Goal: Ask a question

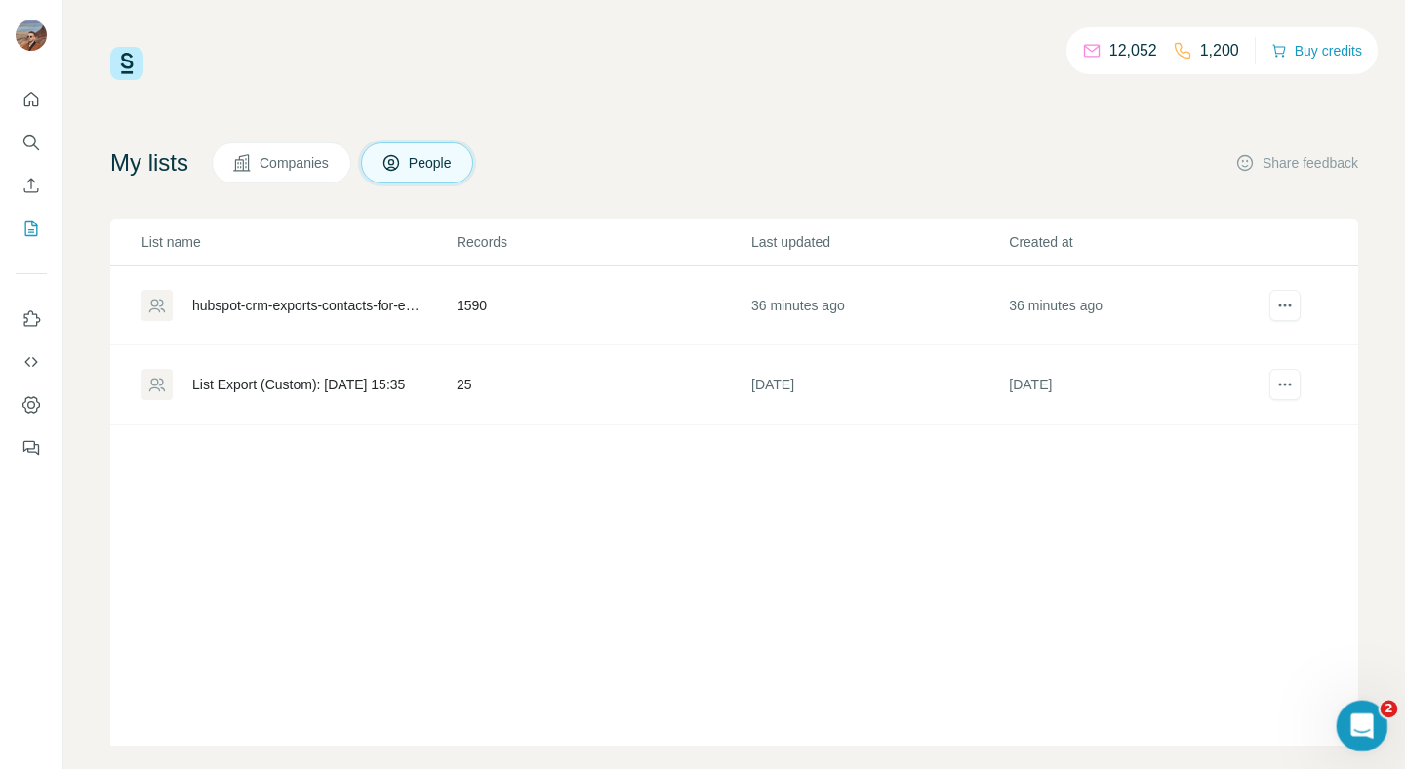
click at [1353, 723] on icon "Open Intercom Messenger" at bounding box center [1359, 723] width 32 height 32
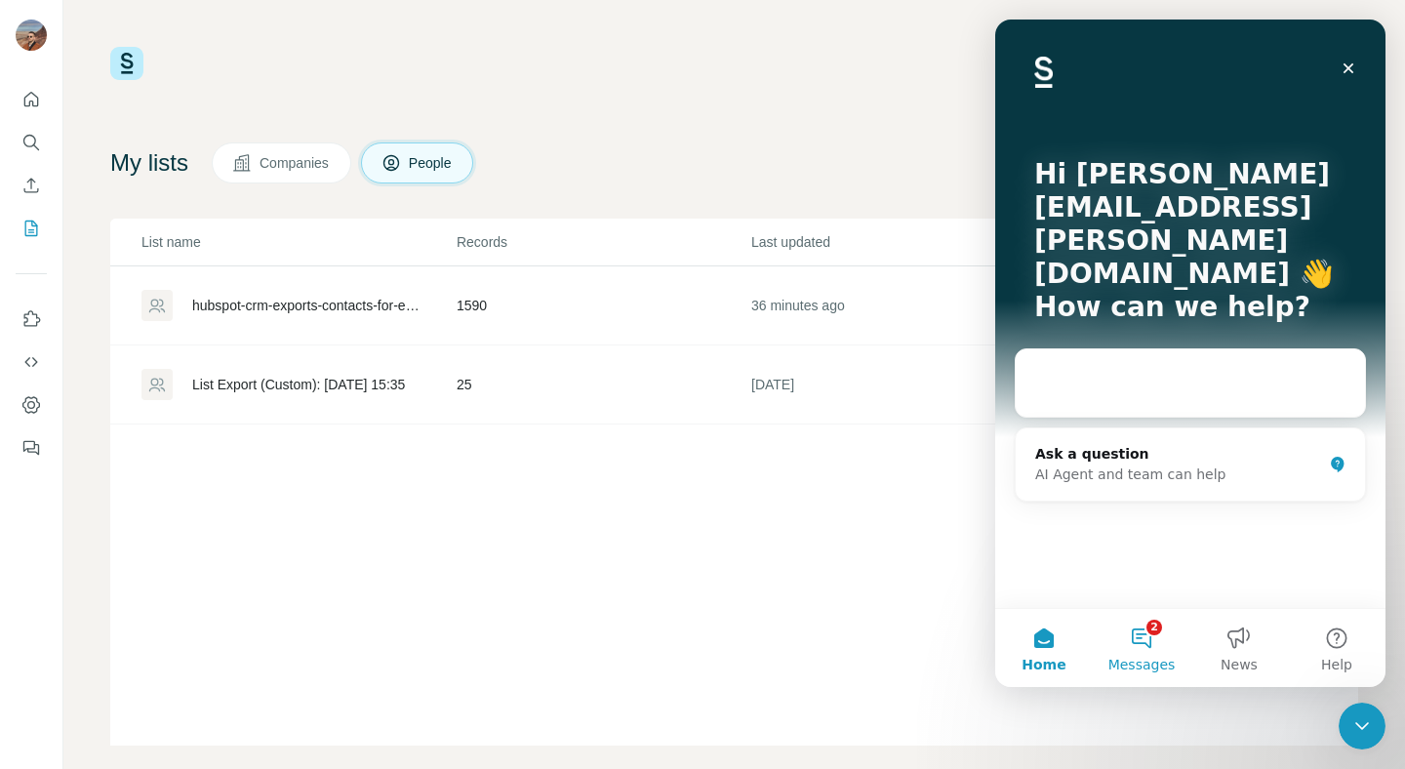
click at [1148, 641] on button "2 Messages" at bounding box center [1142, 648] width 98 height 78
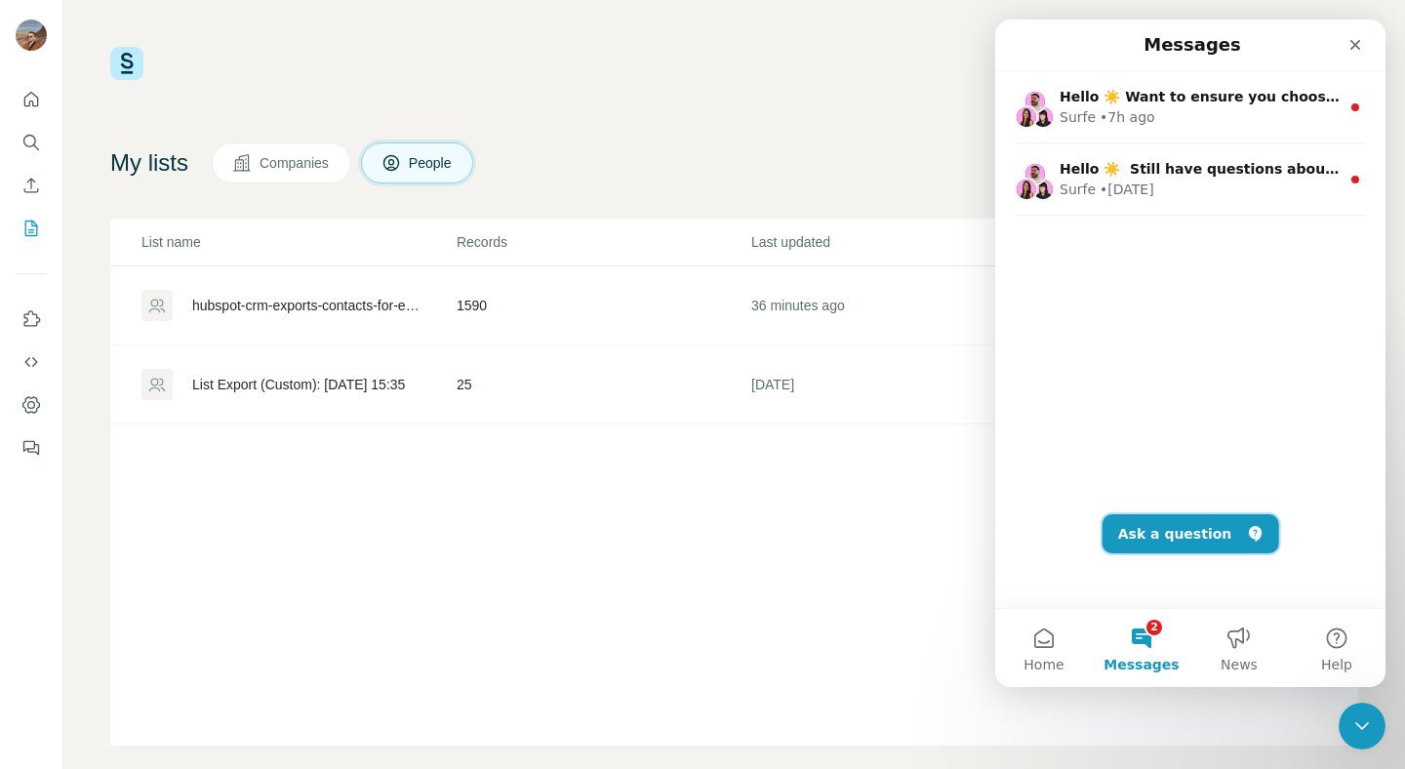
click at [1179, 545] on button "Ask a question" at bounding box center [1190, 533] width 177 height 39
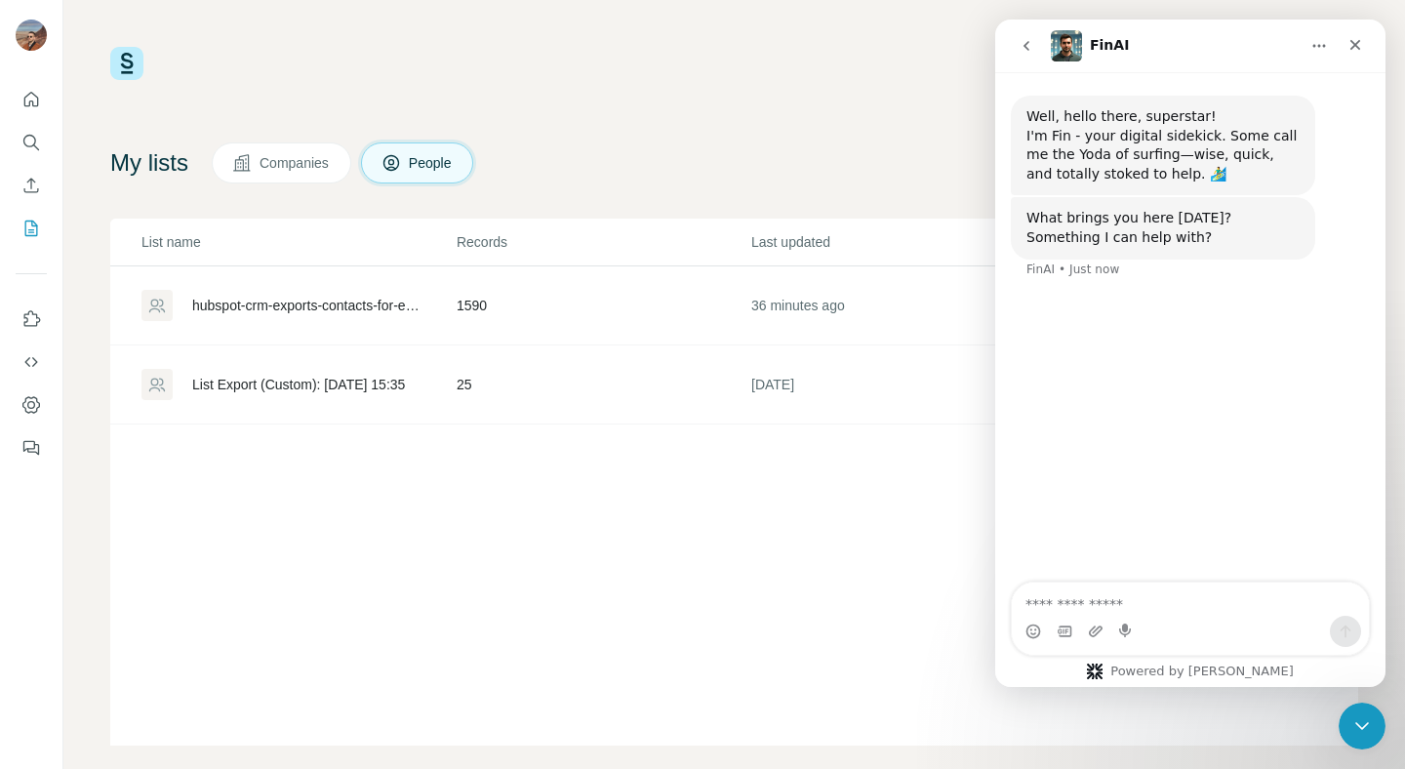
click at [1089, 605] on textarea "Ask a question…" at bounding box center [1190, 598] width 357 height 33
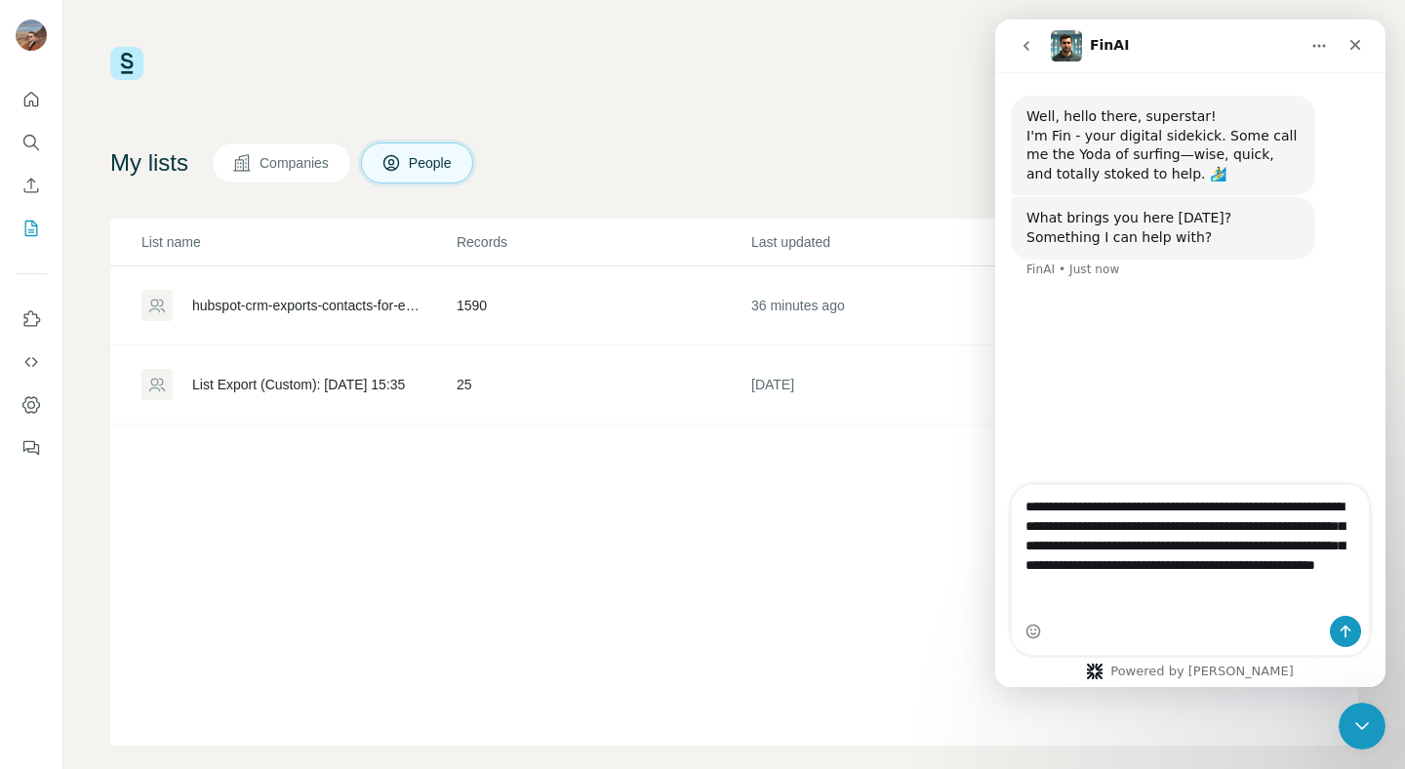
type textarea "**********"
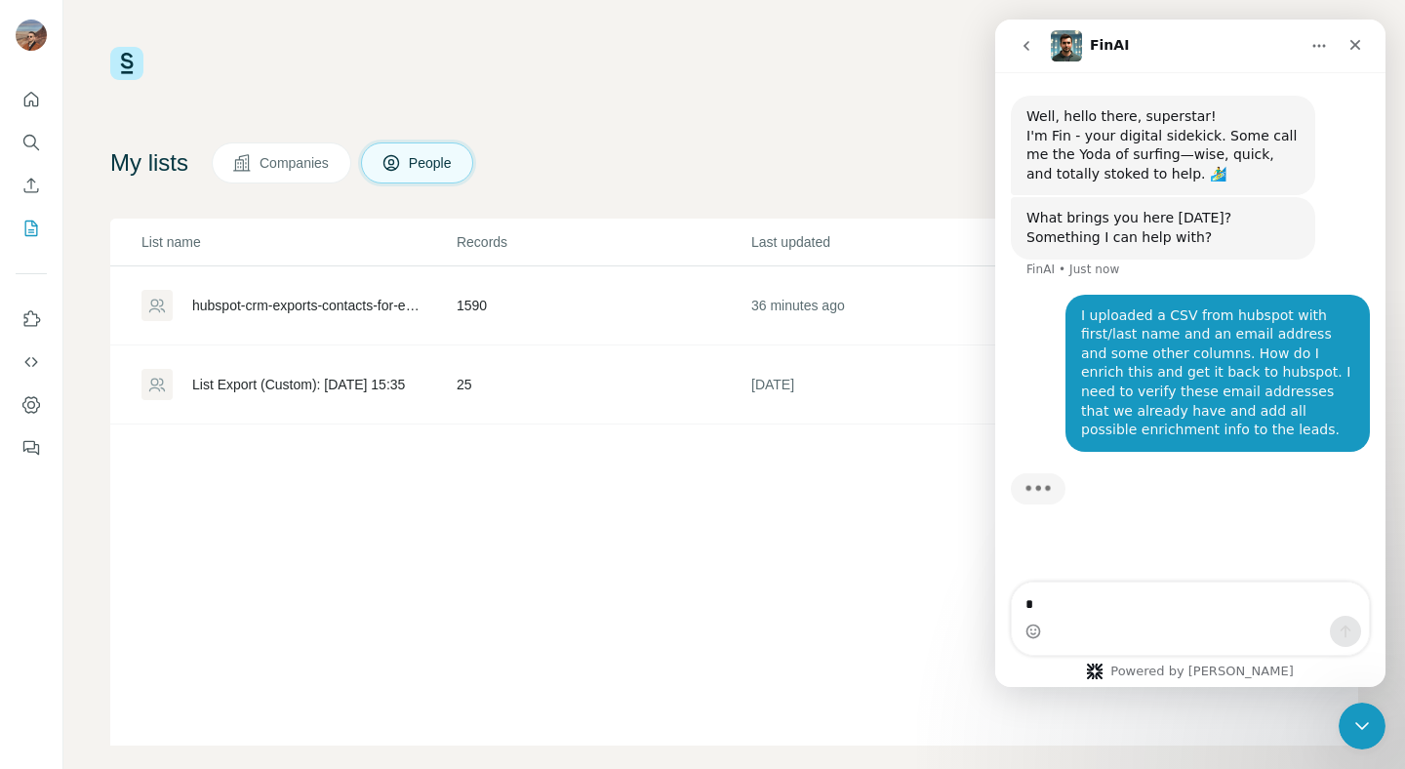
type textarea "*"
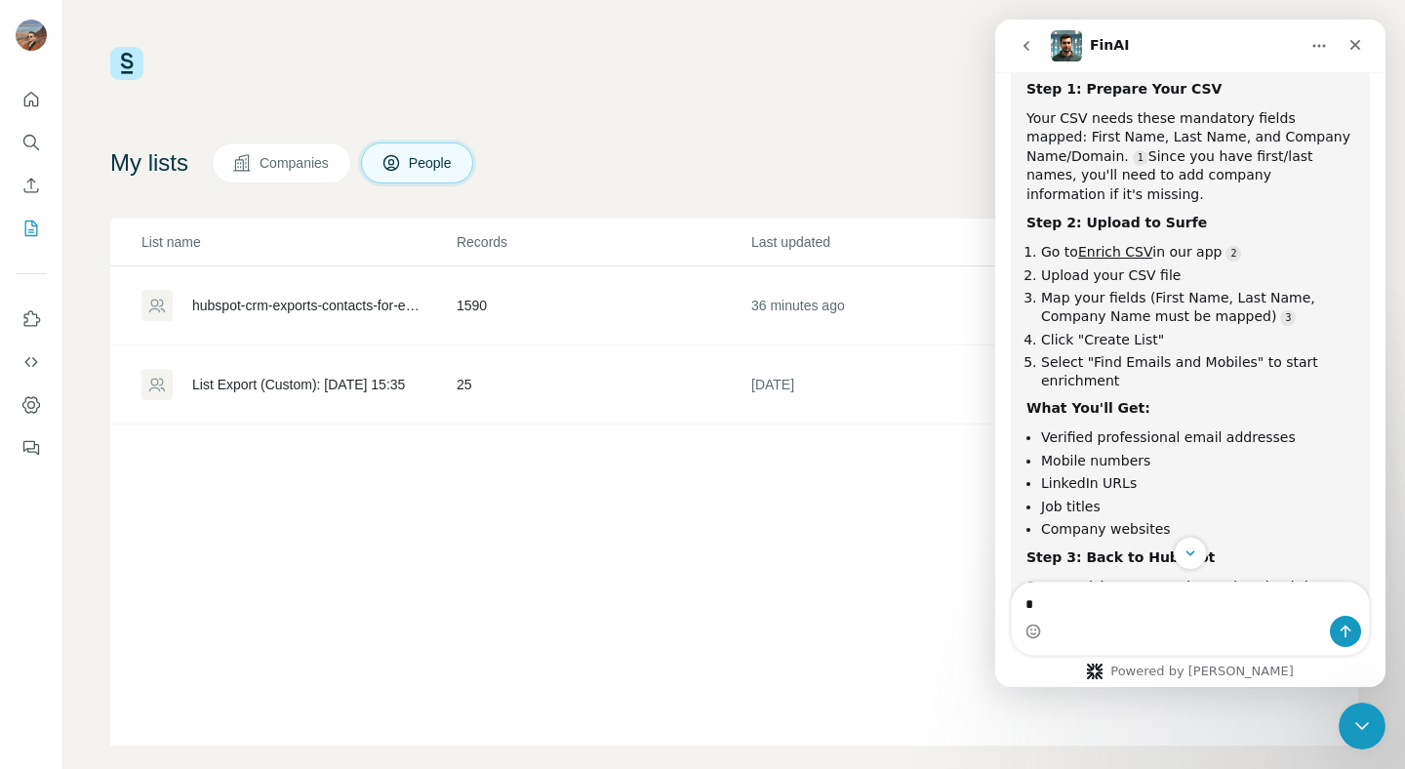
scroll to position [452, 0]
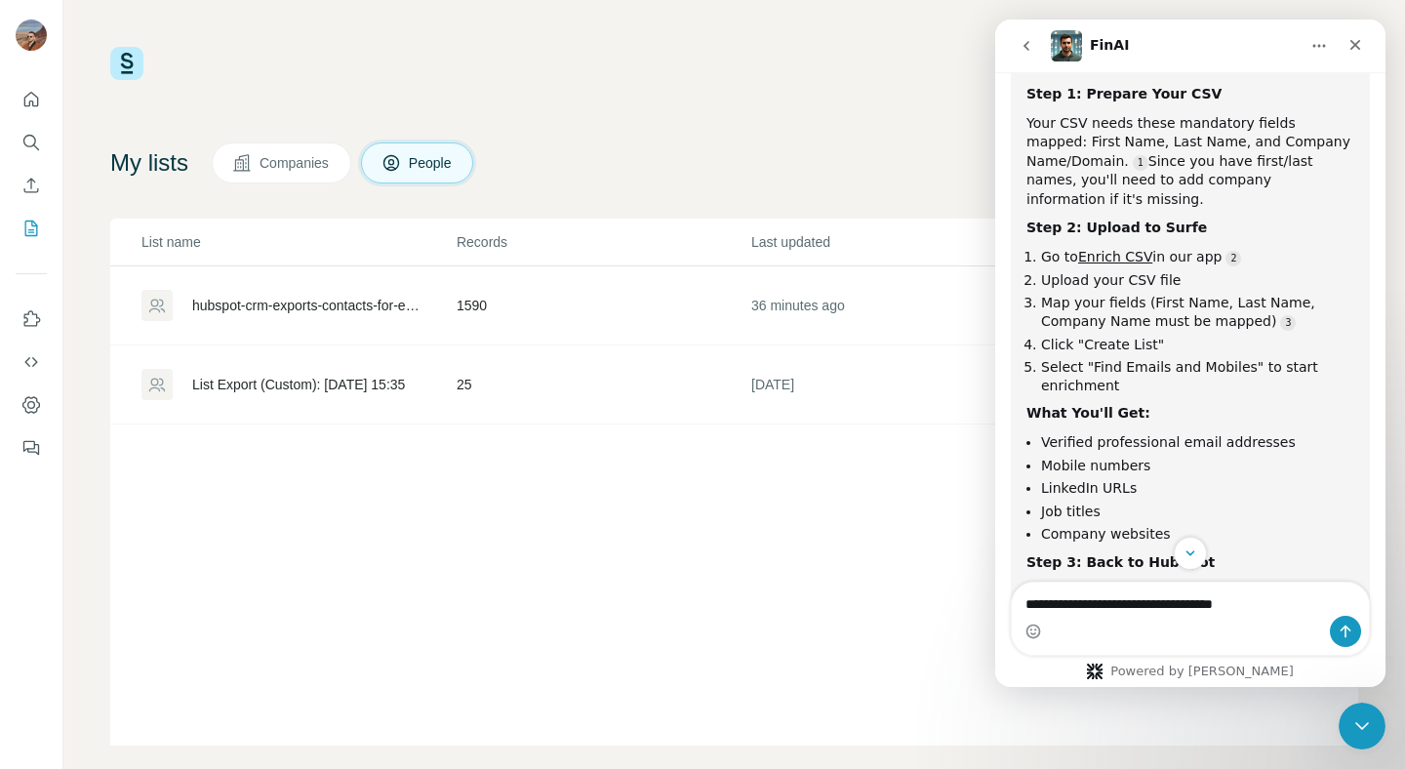
type textarea "**********"
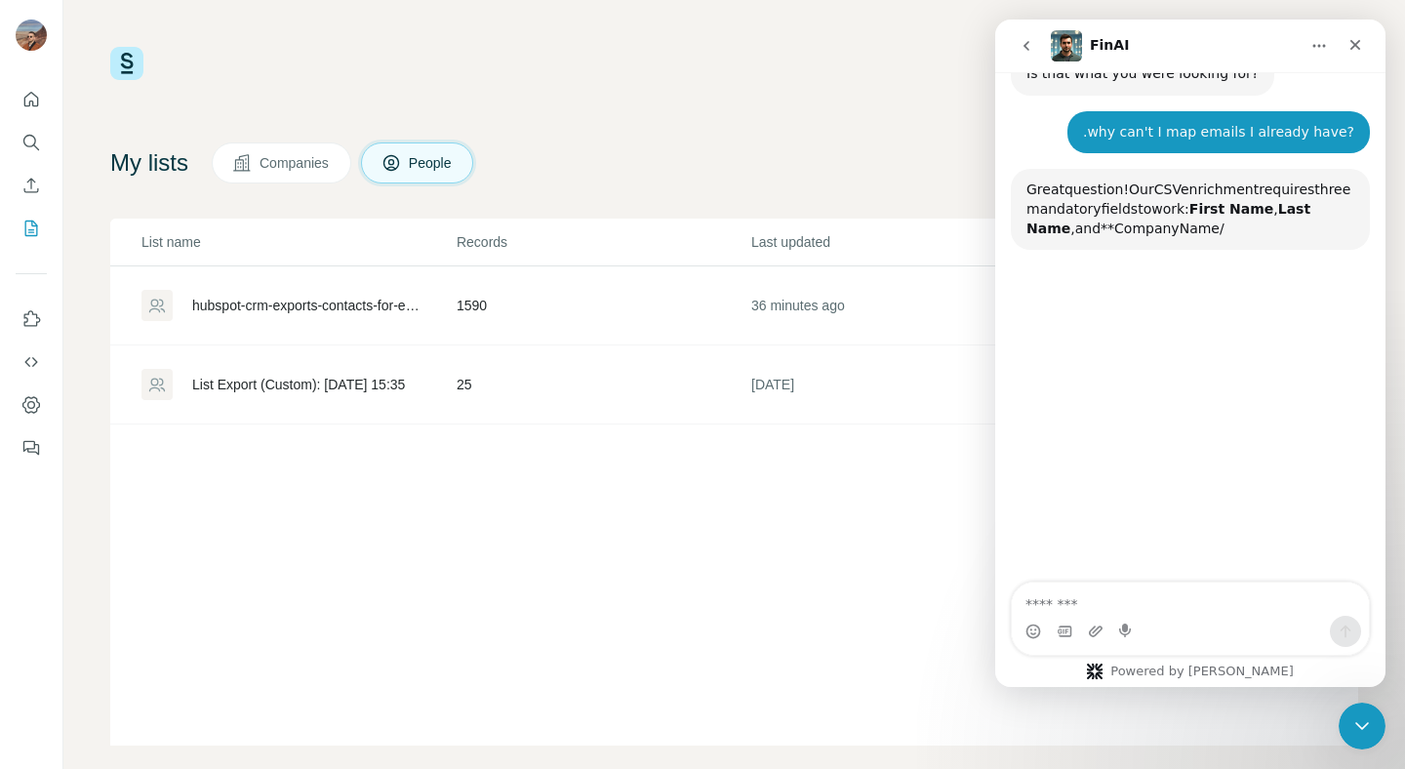
scroll to position [1134, 0]
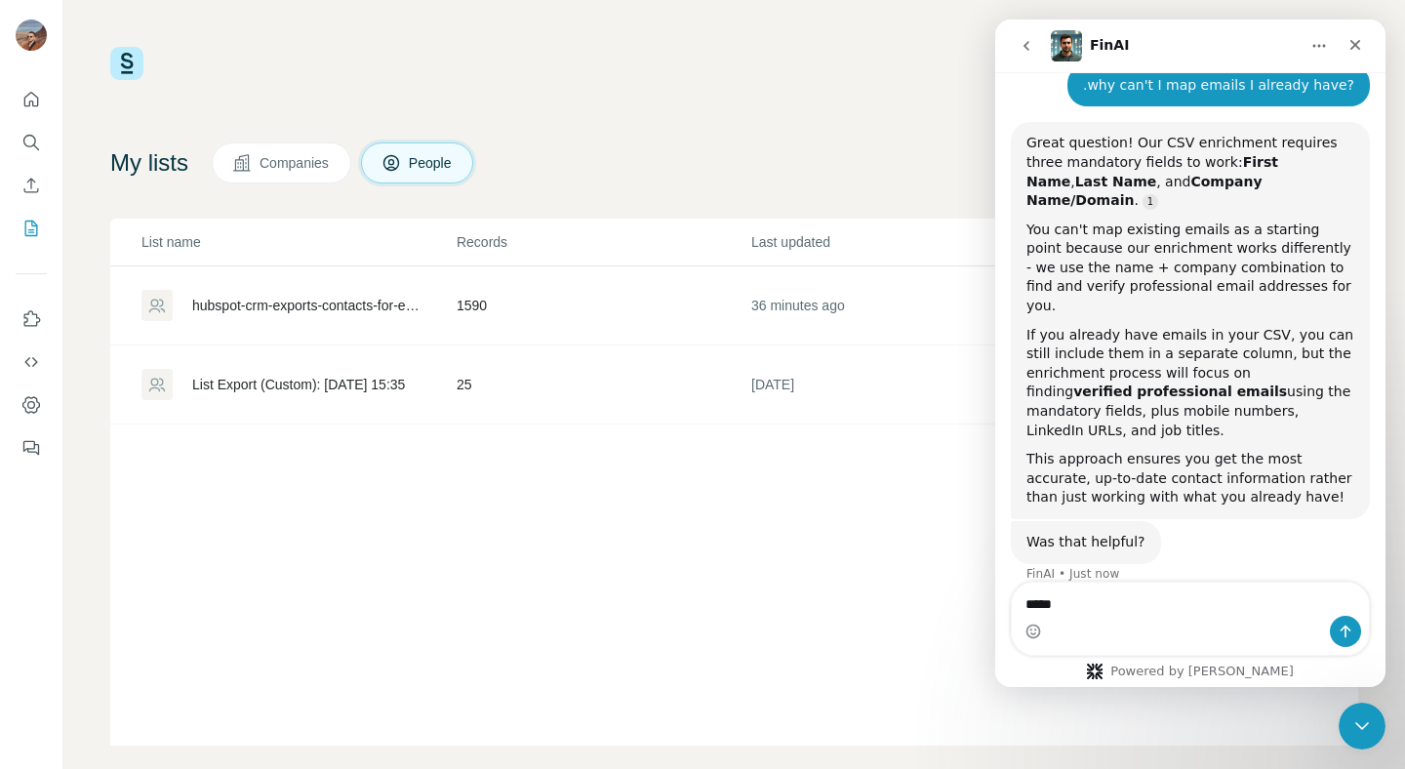
type textarea "******"
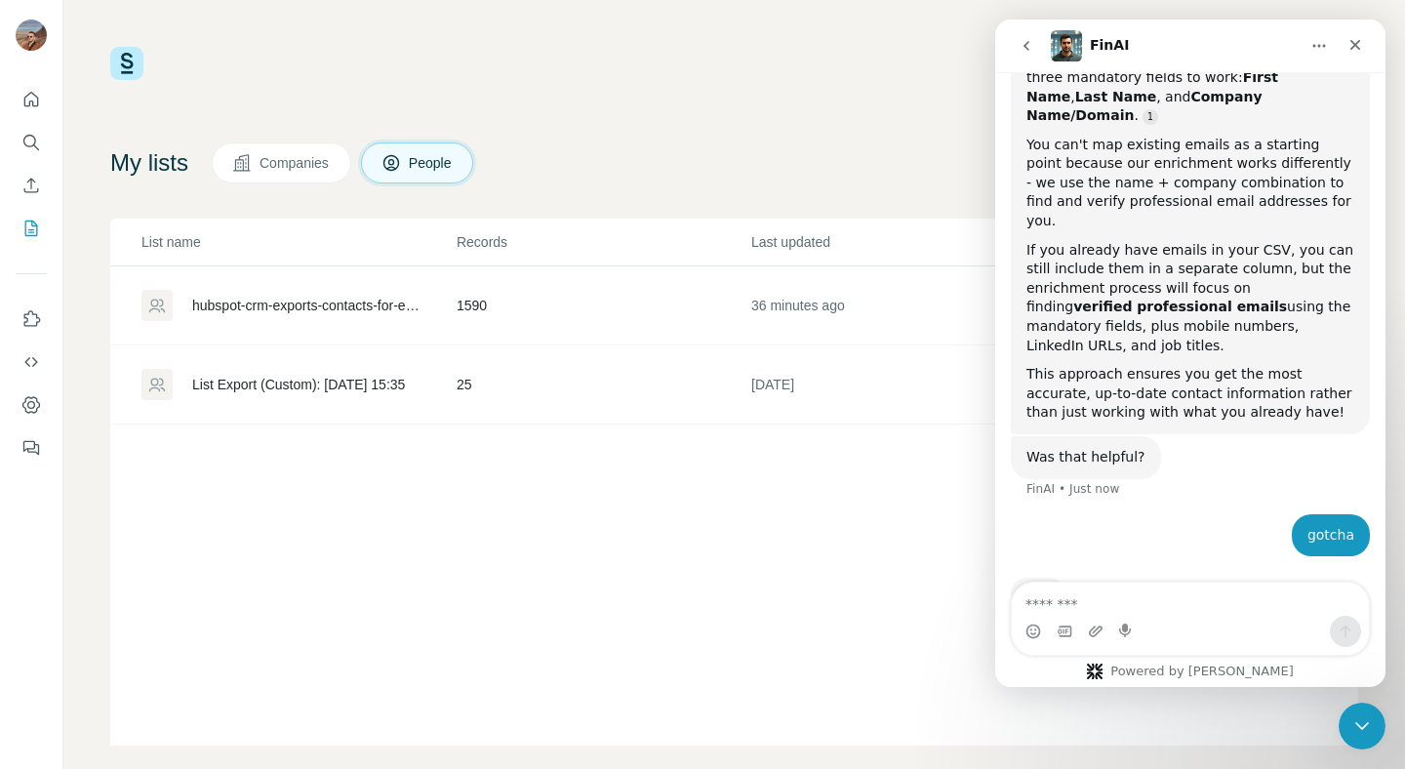
scroll to position [1222, 0]
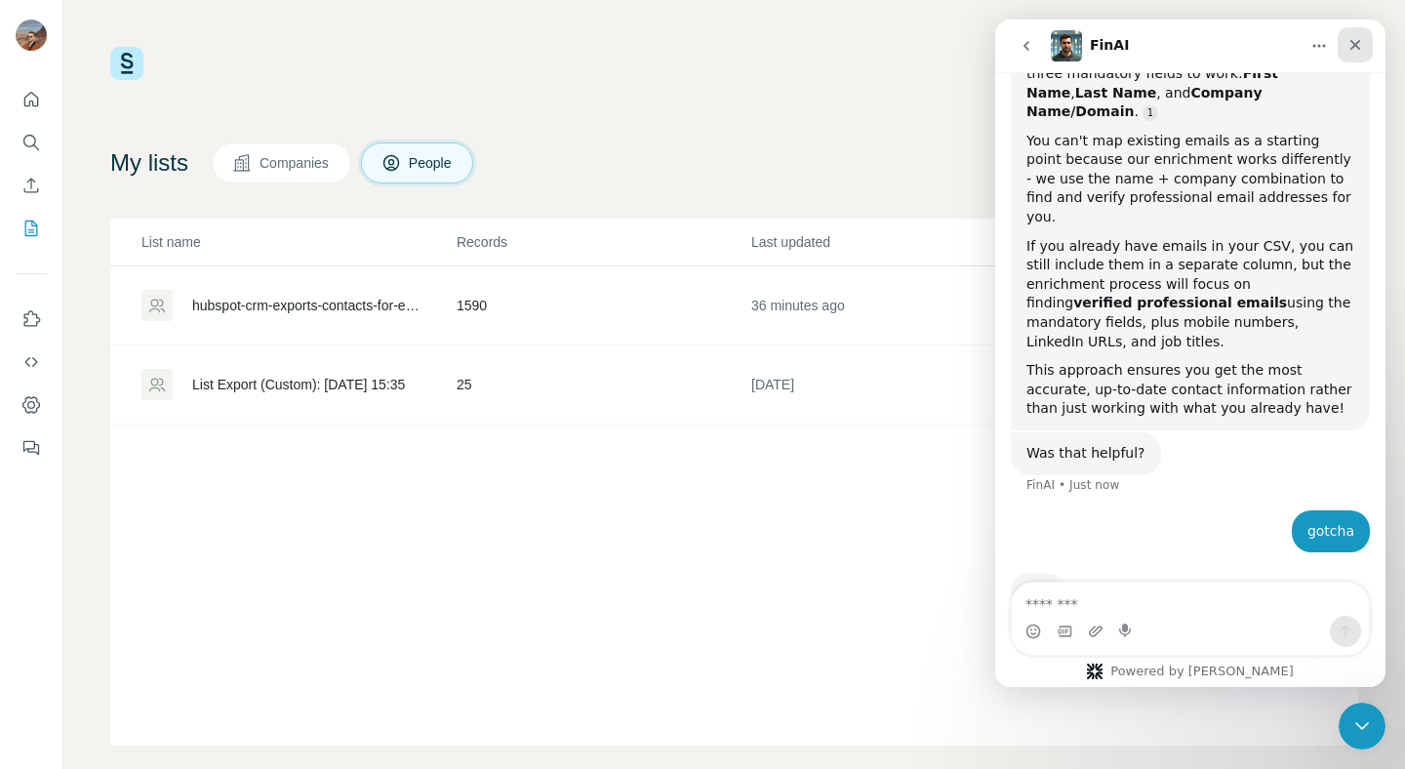
click at [1369, 49] on div "Close" at bounding box center [1354, 44] width 35 height 35
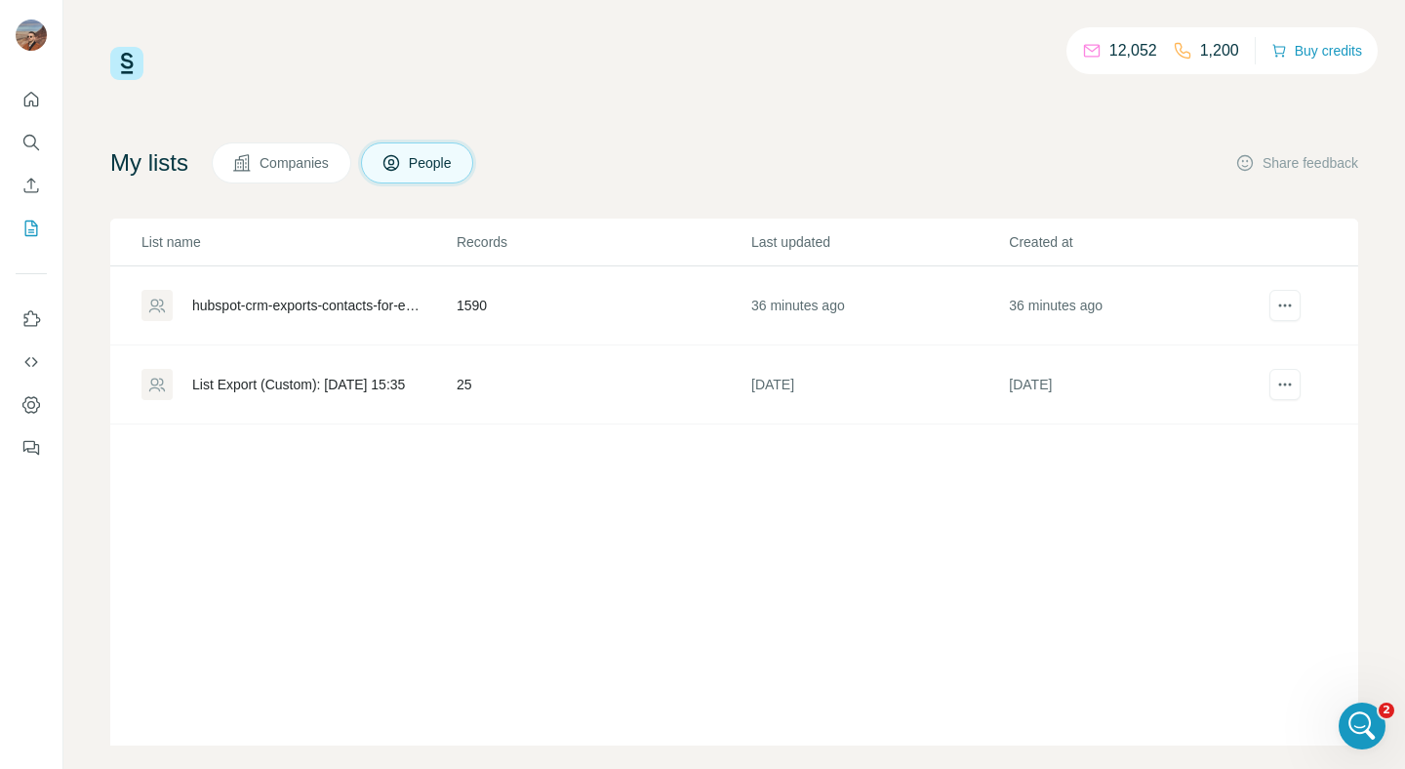
click at [376, 304] on div "hubspot-crm-exports-contacts-for-enrichment-surfe-2025-09-18-1" at bounding box center [307, 306] width 231 height 20
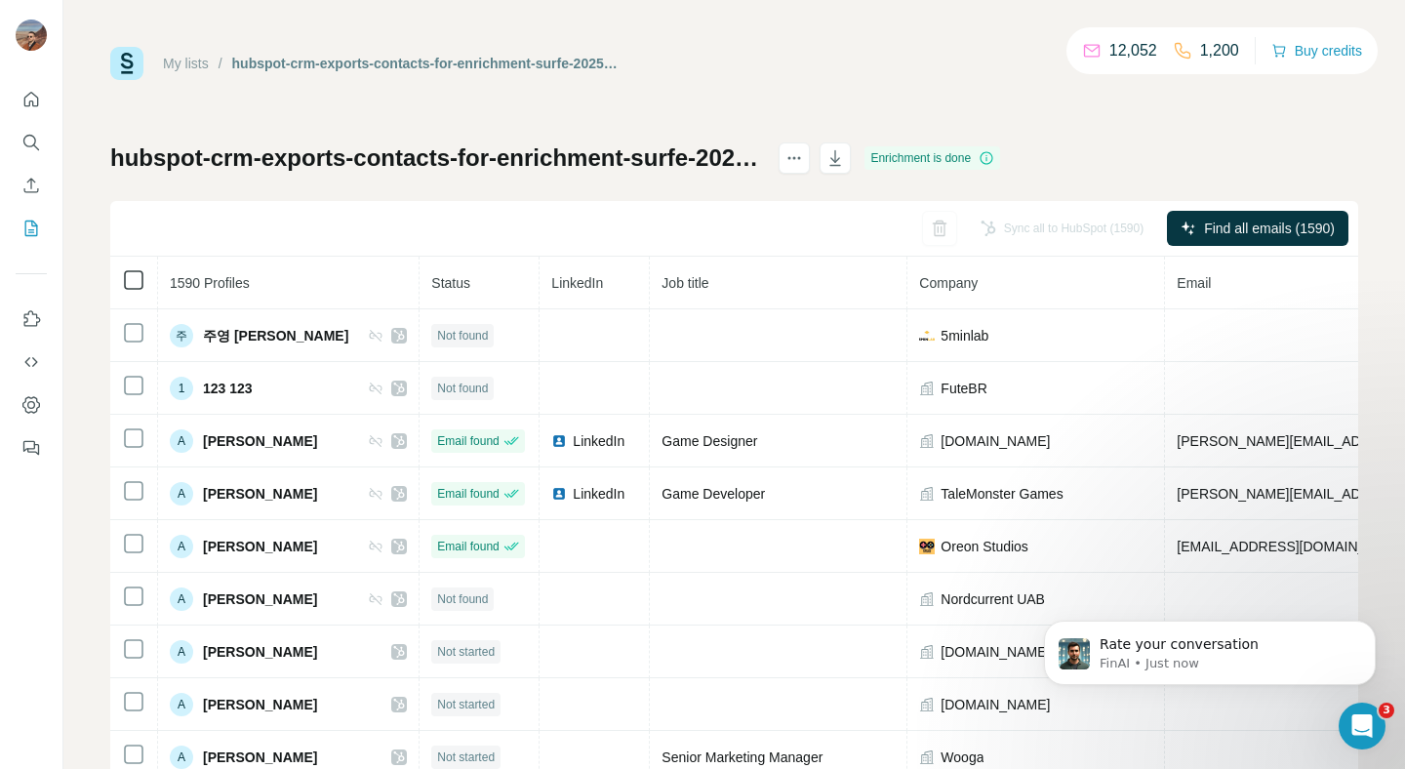
scroll to position [1416, 0]
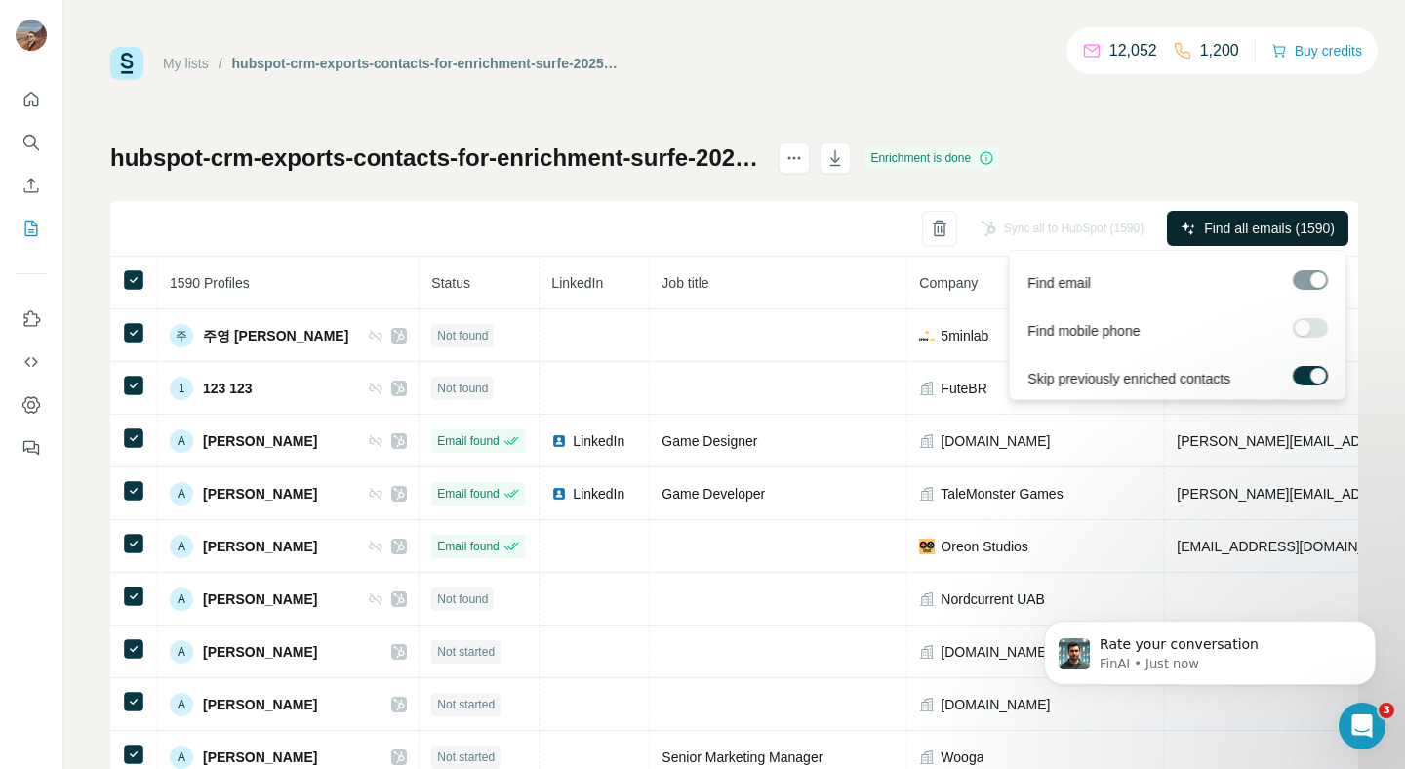
click at [1263, 227] on span "Find all emails (1590)" at bounding box center [1269, 229] width 131 height 20
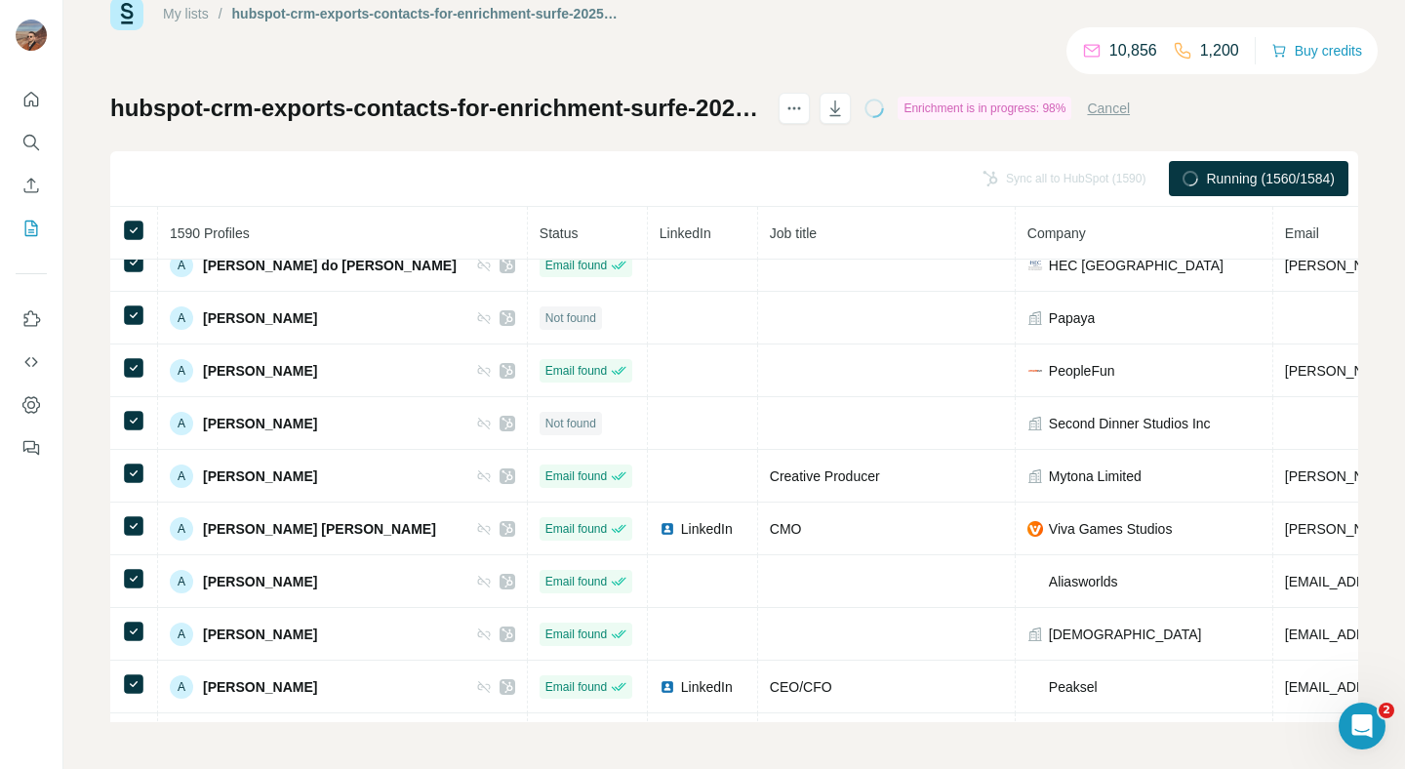
scroll to position [1645, 0]
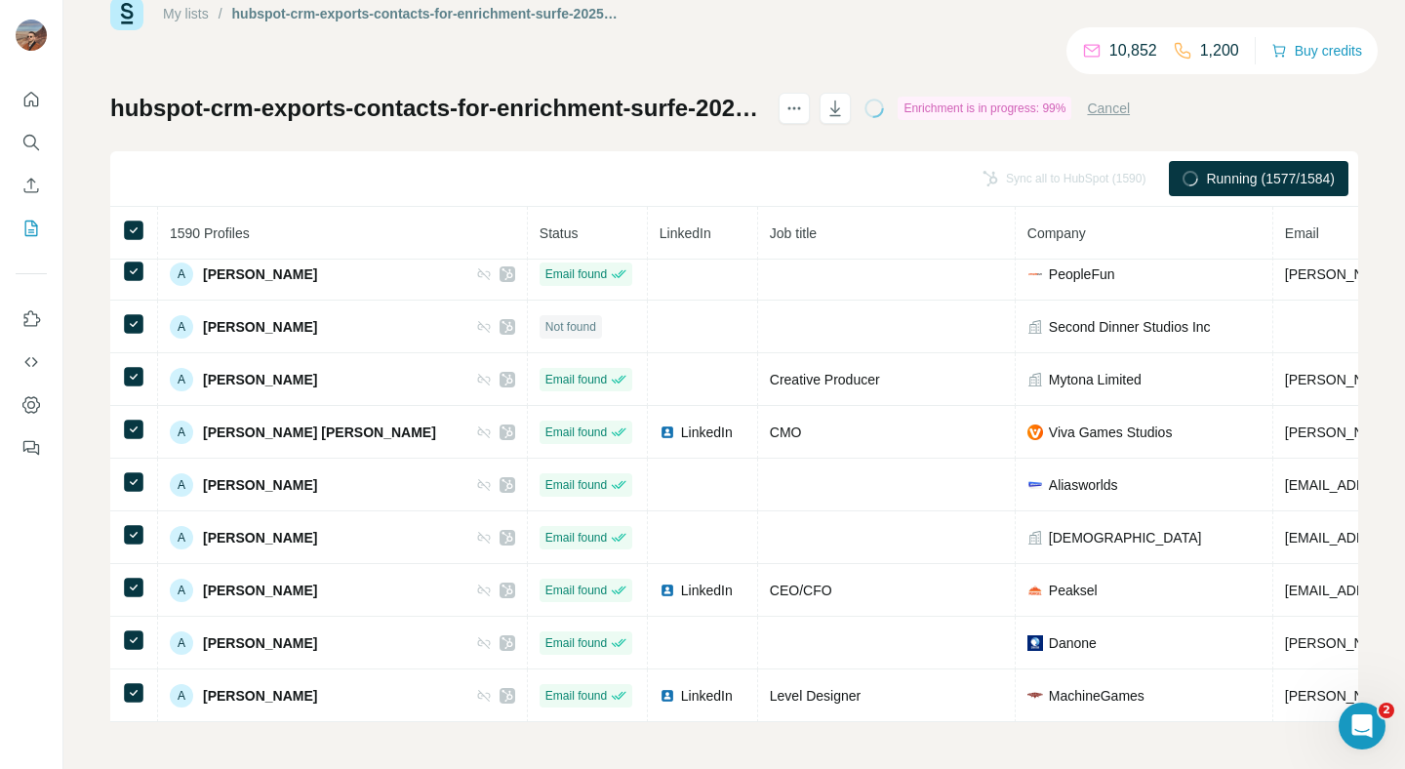
click at [1002, 141] on div "hubspot-crm-exports-contacts-for-enrichment-surfe-2025-09-18-1 Enrichment is in…" at bounding box center [734, 407] width 1248 height 629
click at [1071, 133] on div "hubspot-crm-exports-contacts-for-enrichment-surfe-2025-09-18-1 Enrichment is in…" at bounding box center [734, 407] width 1248 height 629
click at [1043, 131] on div "hubspot-crm-exports-contacts-for-enrichment-surfe-2025-09-18-1 Enrichment is do…" at bounding box center [734, 407] width 1248 height 629
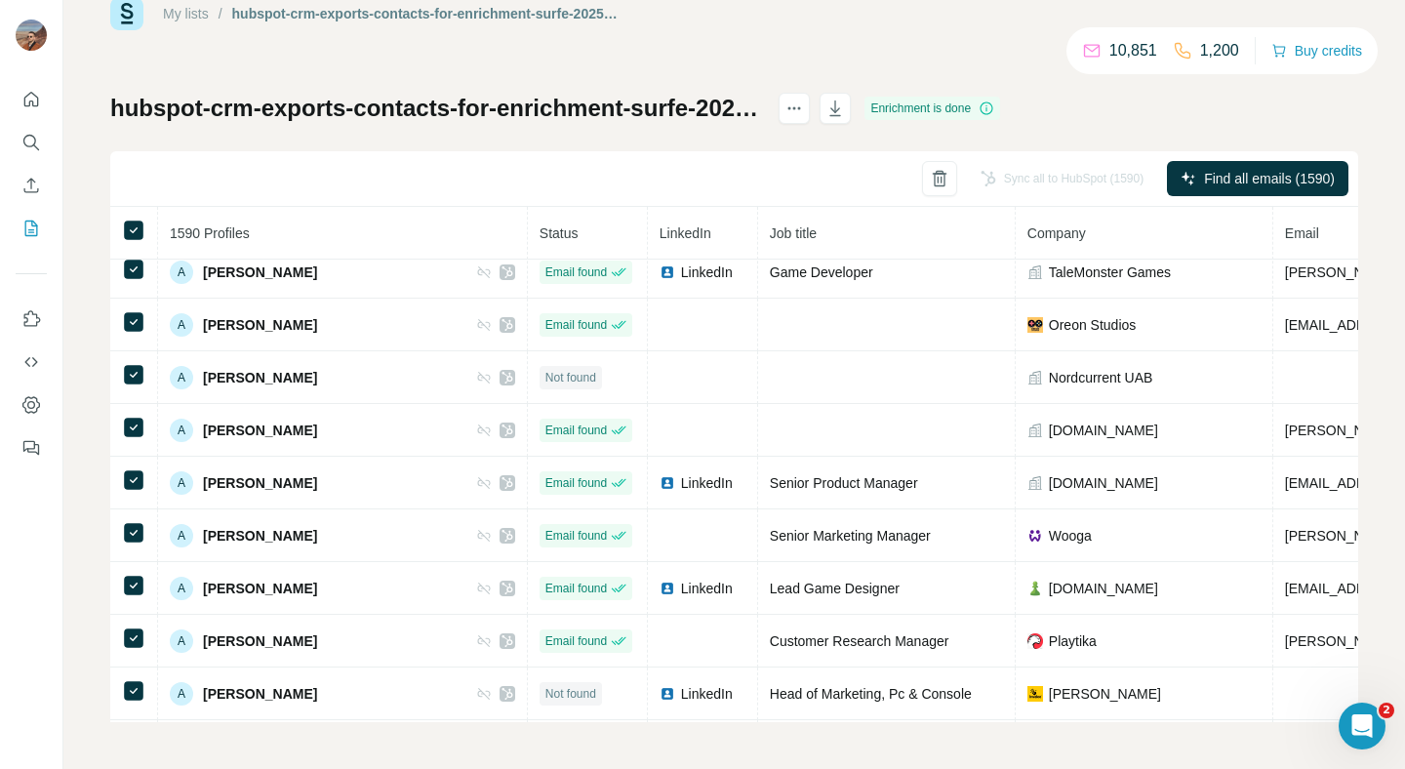
scroll to position [0, 0]
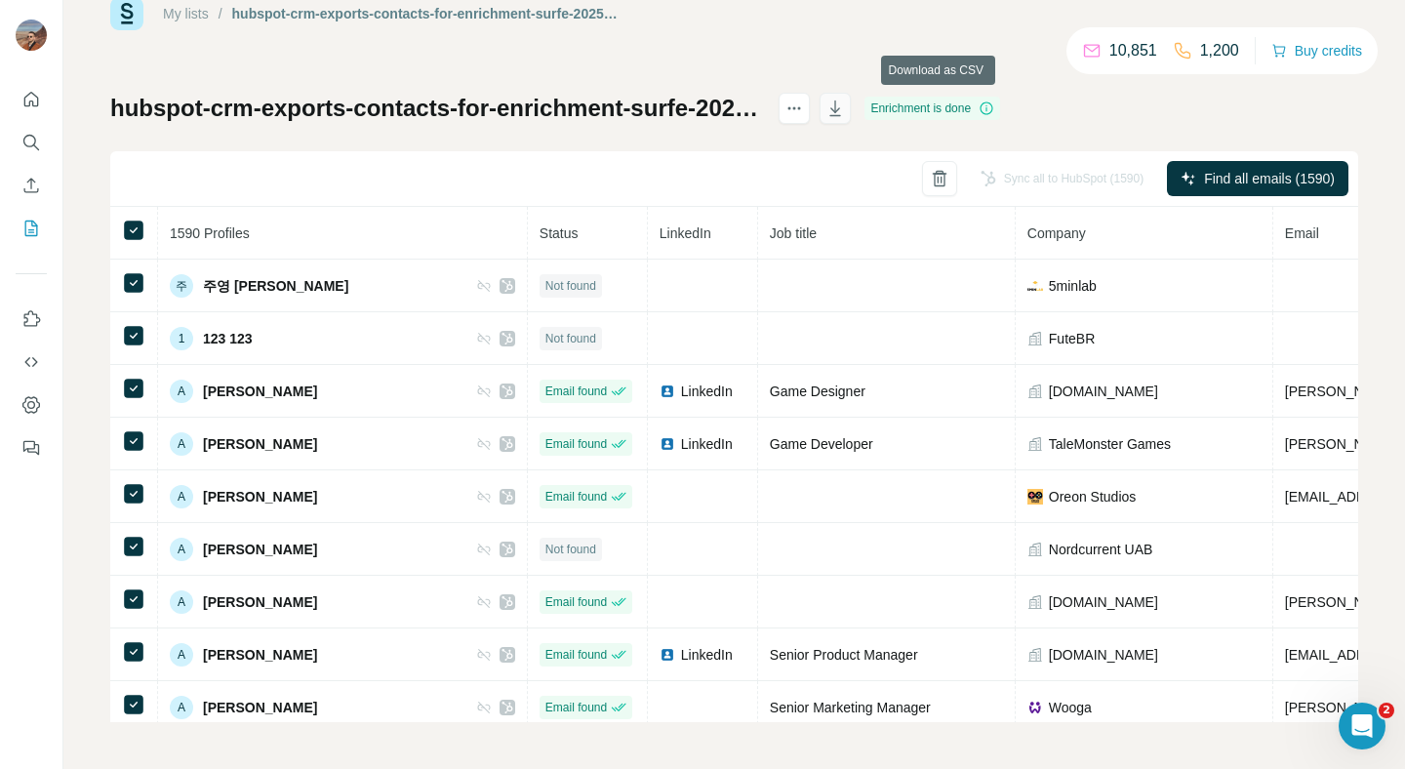
click at [845, 106] on icon "button" at bounding box center [835, 109] width 20 height 20
click at [1347, 711] on div "Open Intercom Messenger" at bounding box center [1359, 723] width 64 height 64
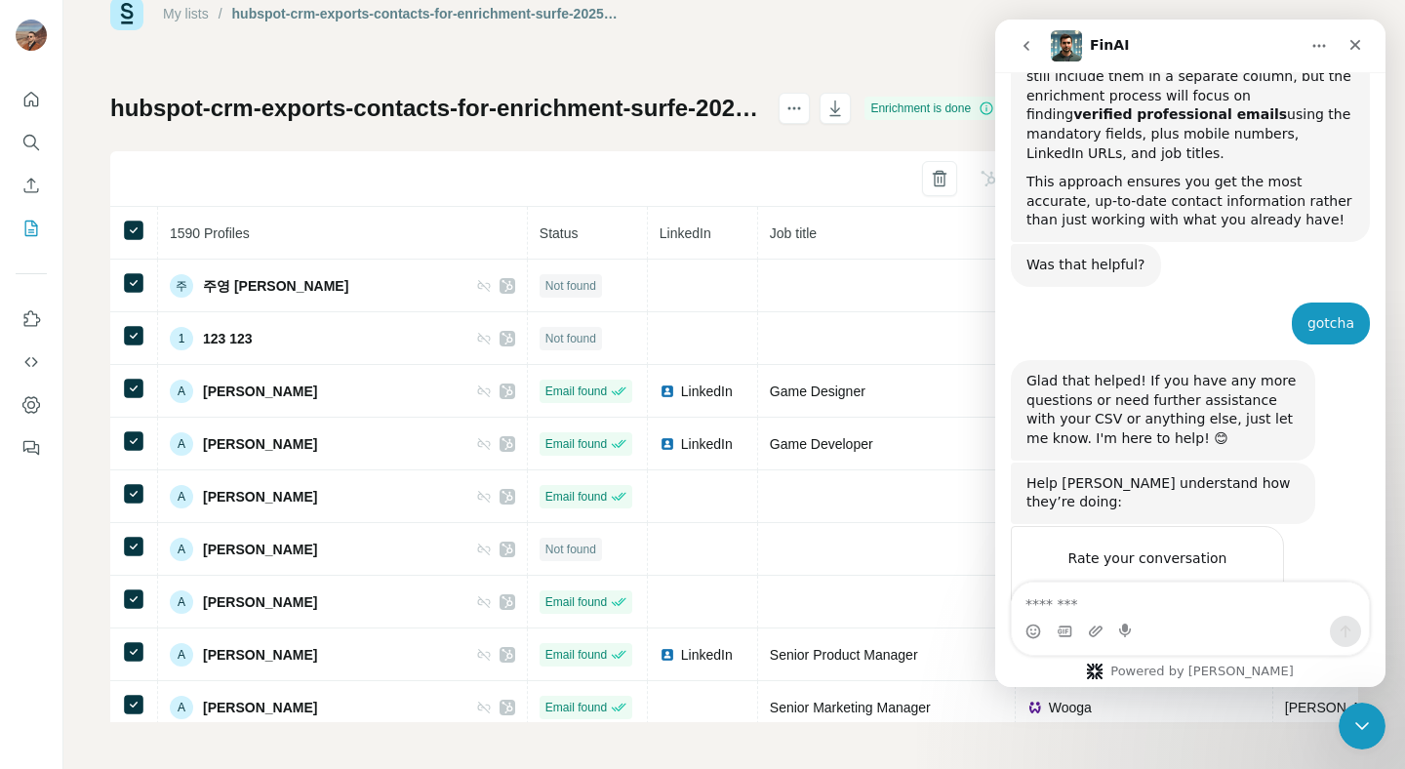
scroll to position [1416, 0]
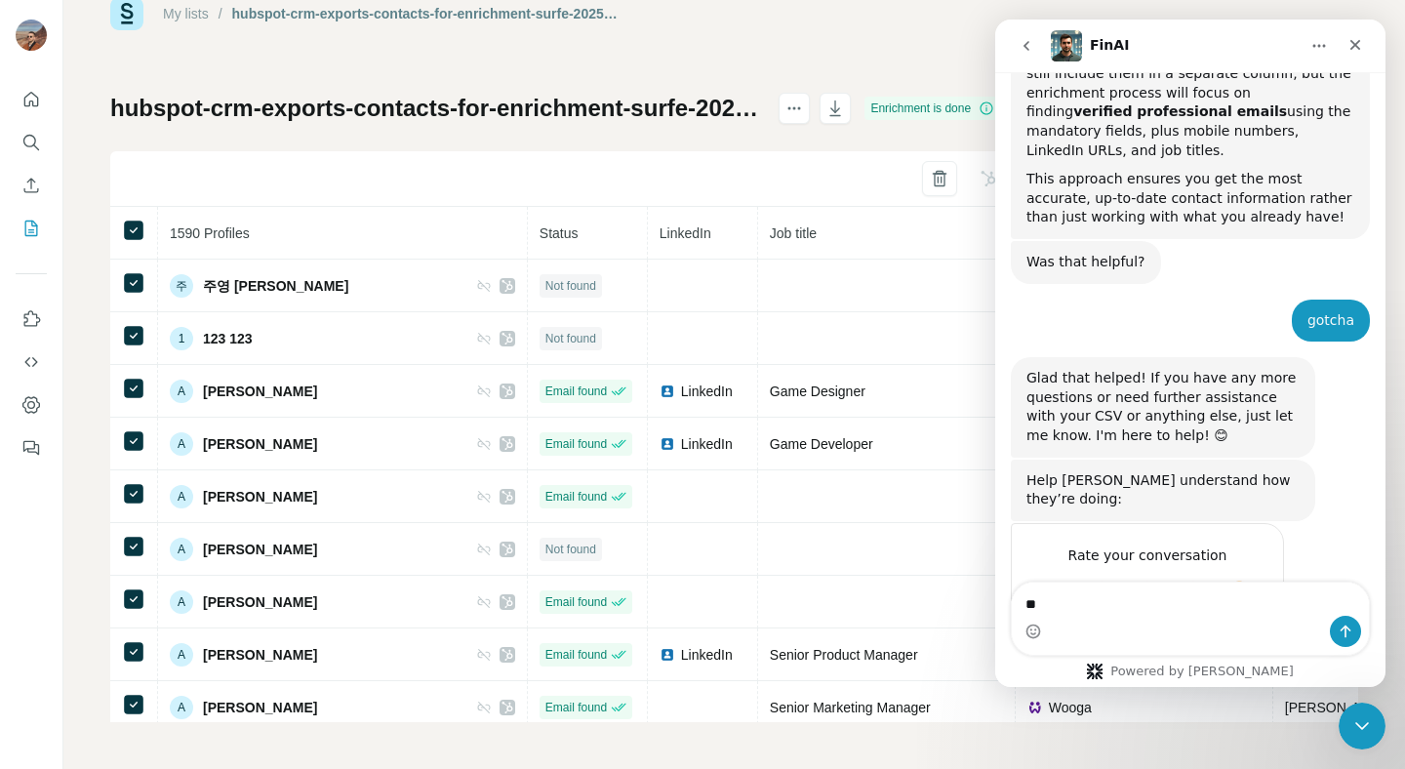
type textarea "*"
type textarea "**********"
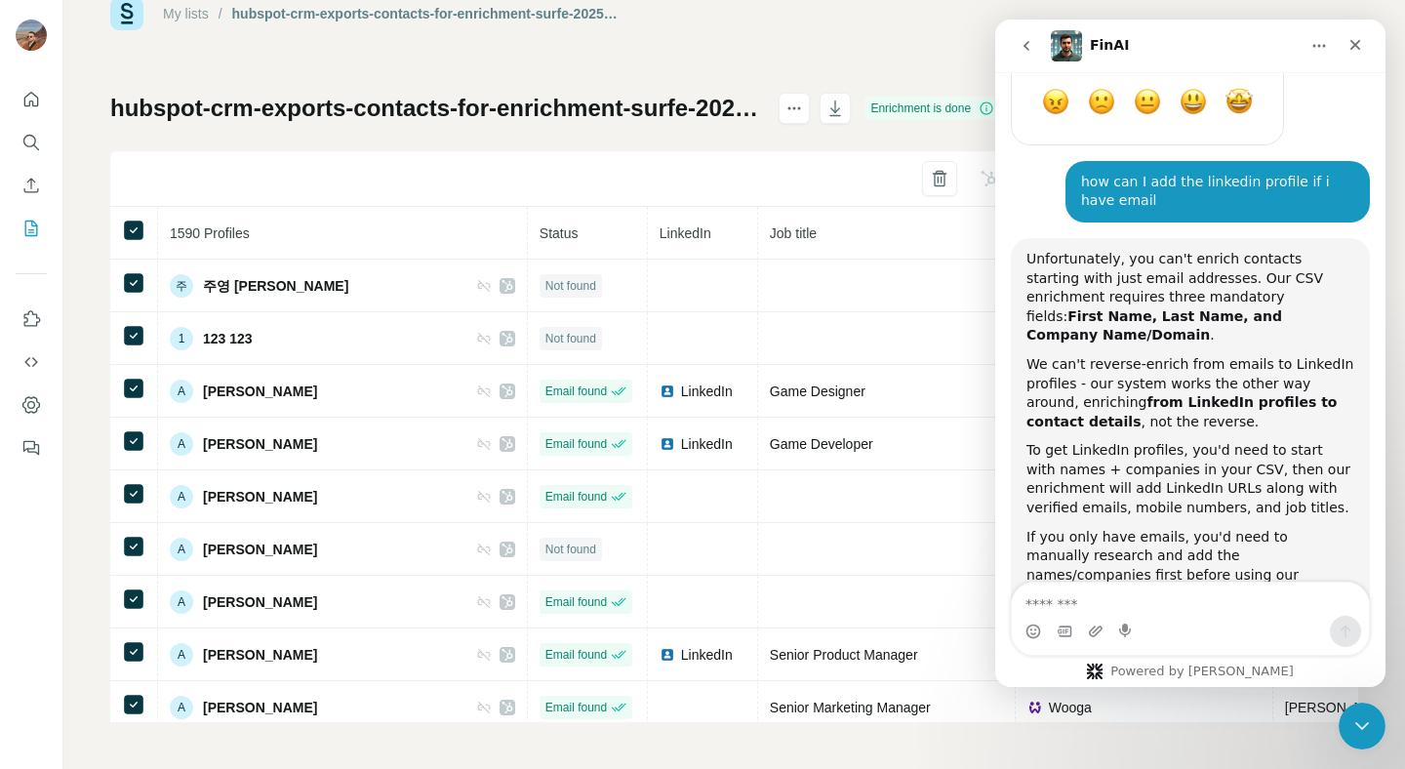
scroll to position [1913, 0]
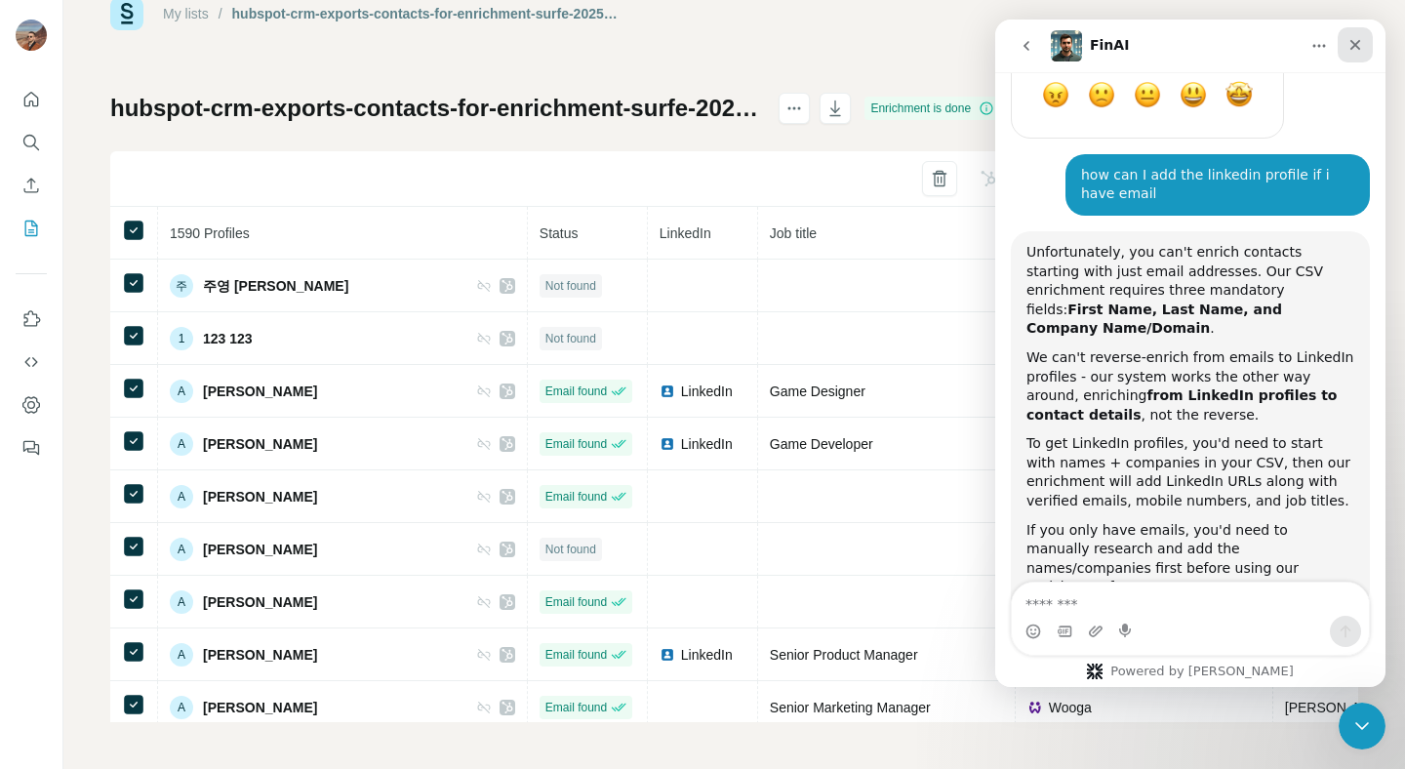
click at [1370, 41] on div "Close" at bounding box center [1354, 44] width 35 height 35
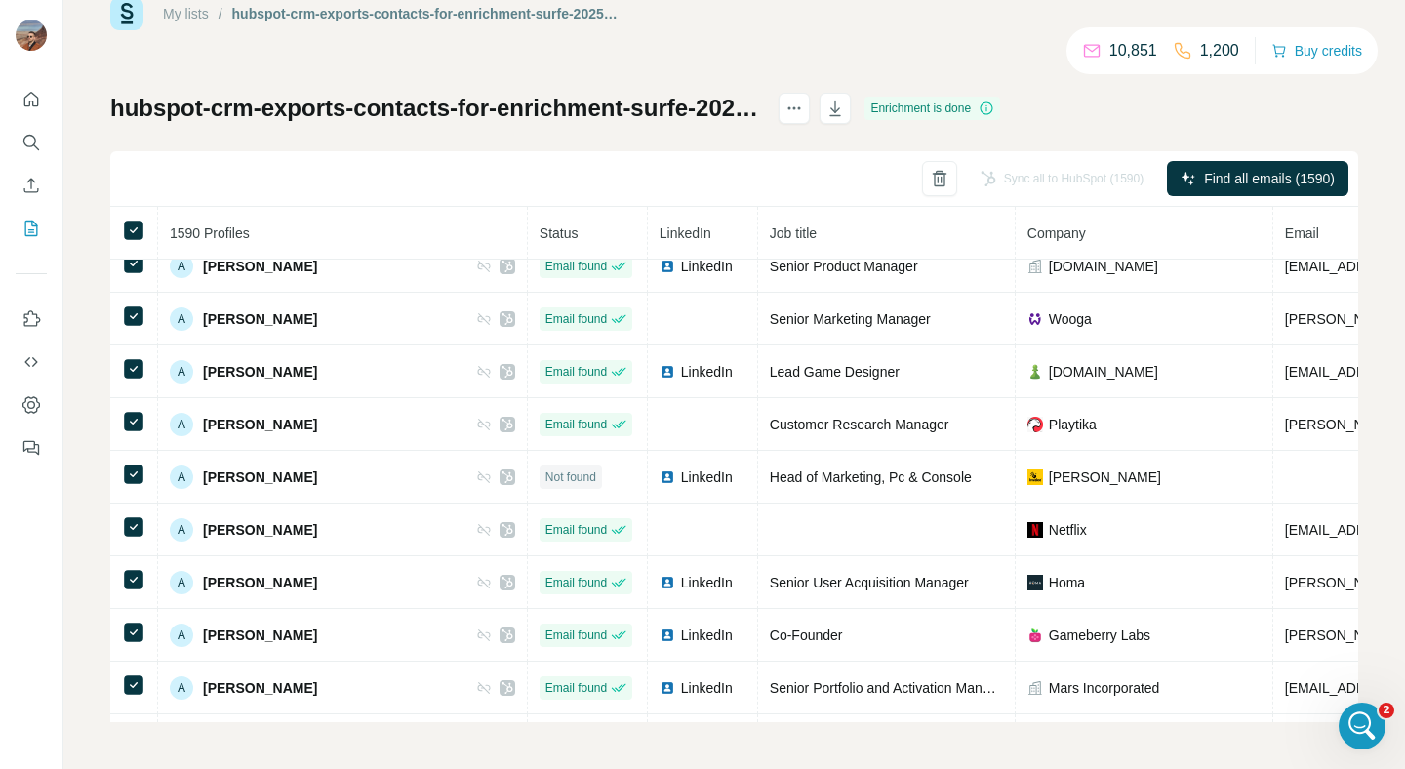
scroll to position [397, 0]
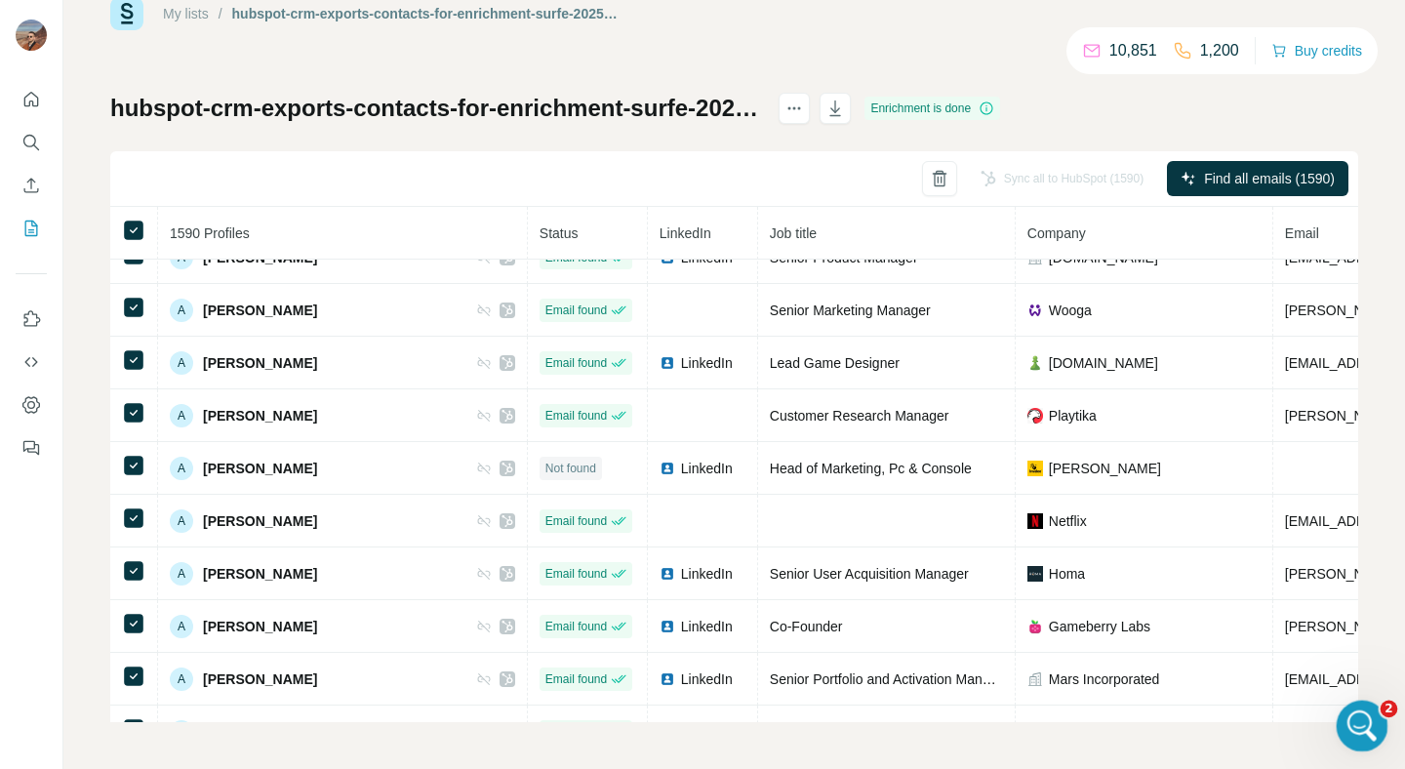
click at [1373, 729] on div "Open Intercom Messenger" at bounding box center [1359, 723] width 64 height 64
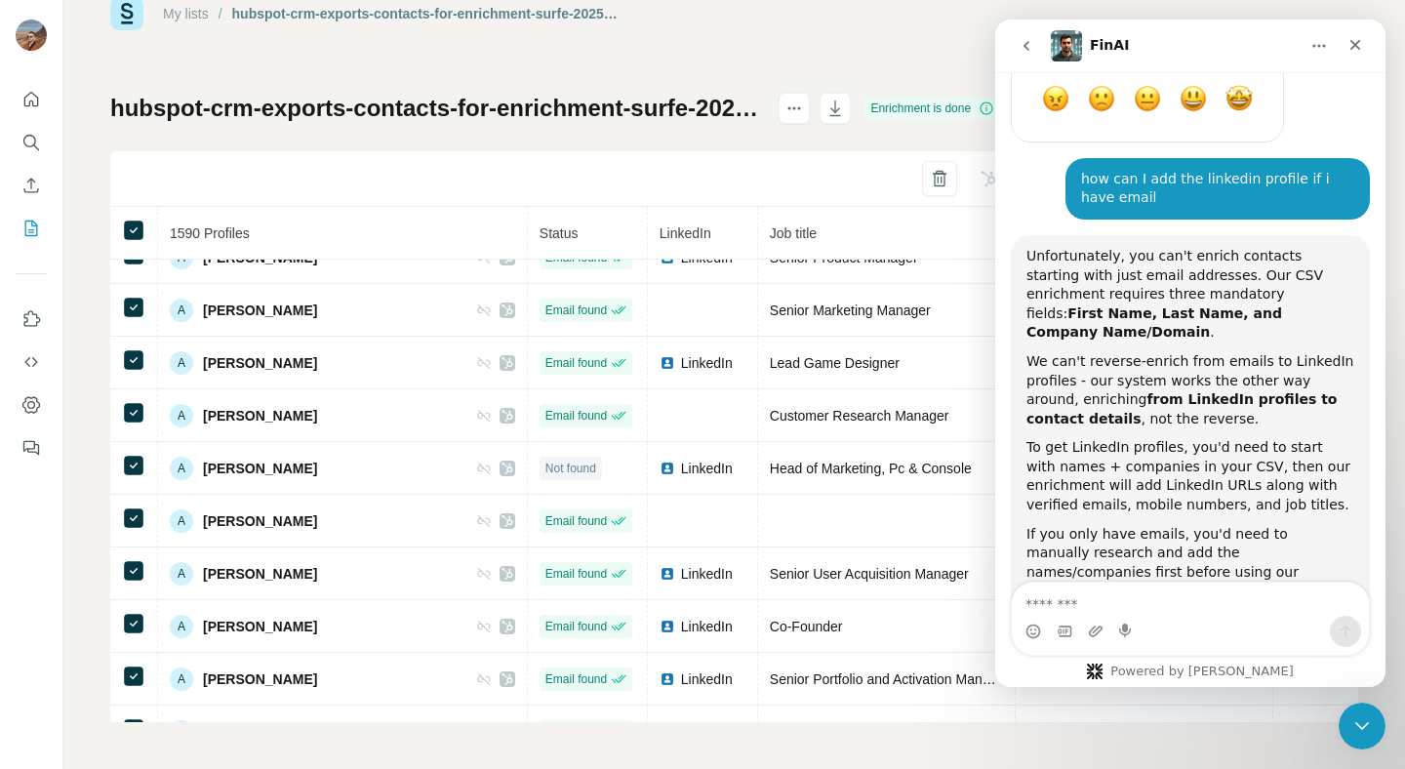
scroll to position [1913, 0]
click at [1140, 599] on textarea "Message…" at bounding box center [1190, 598] width 357 height 33
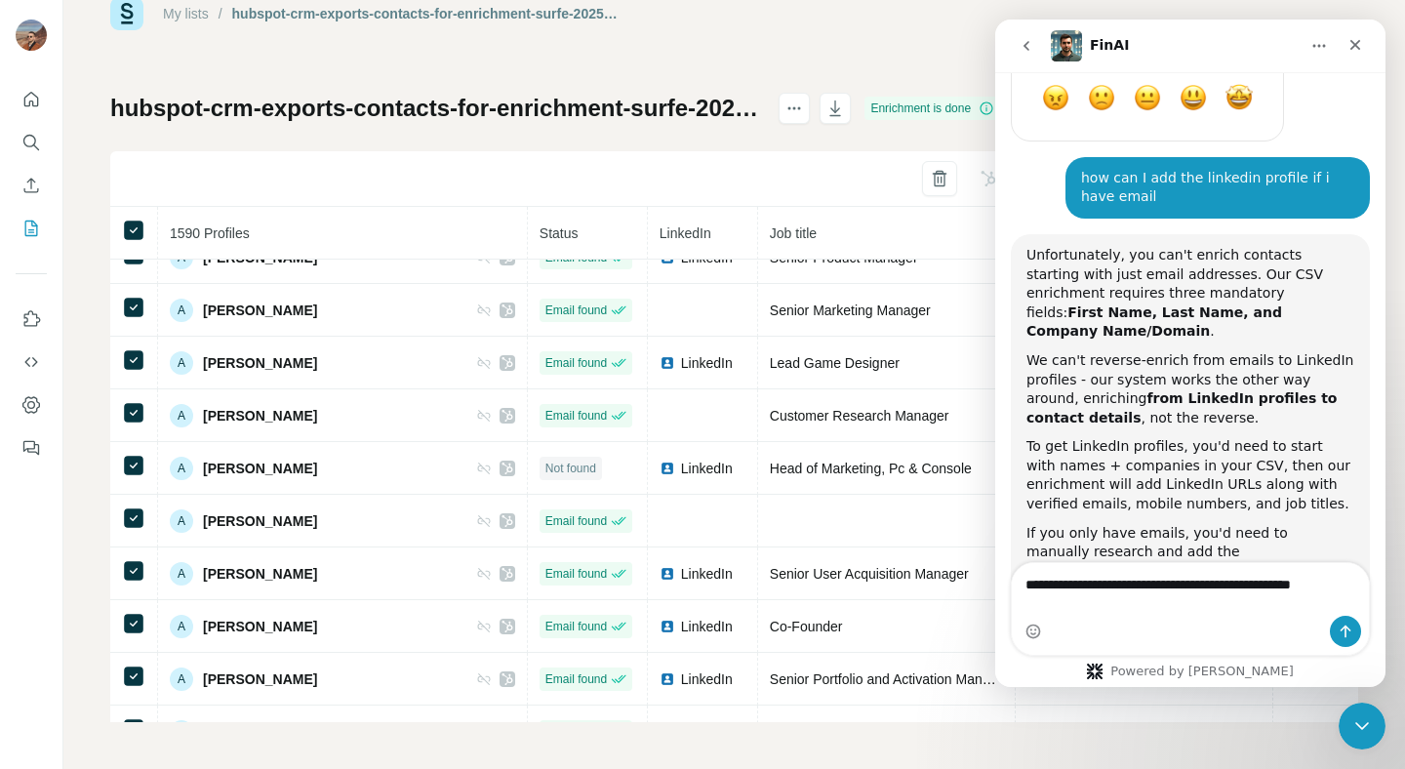
scroll to position [1933, 0]
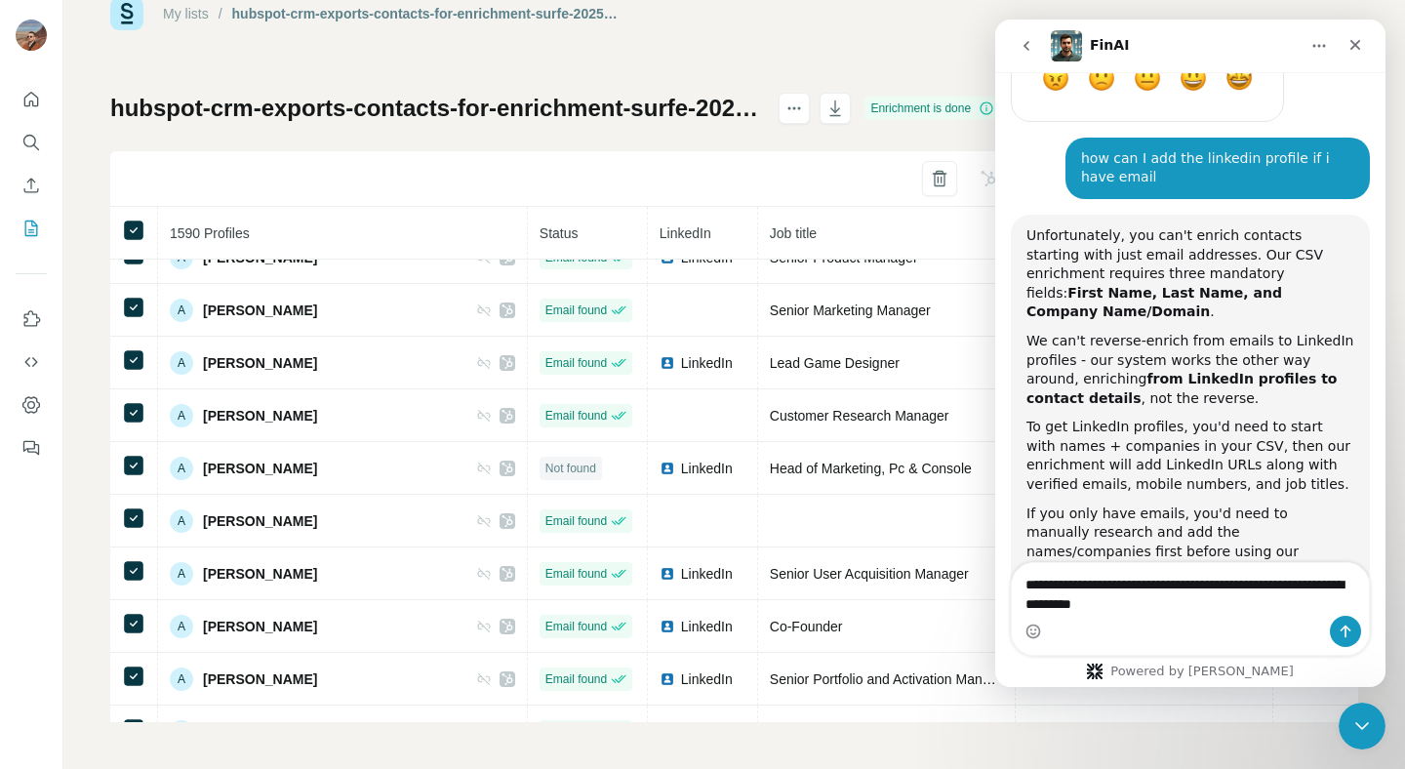
type textarea "**********"
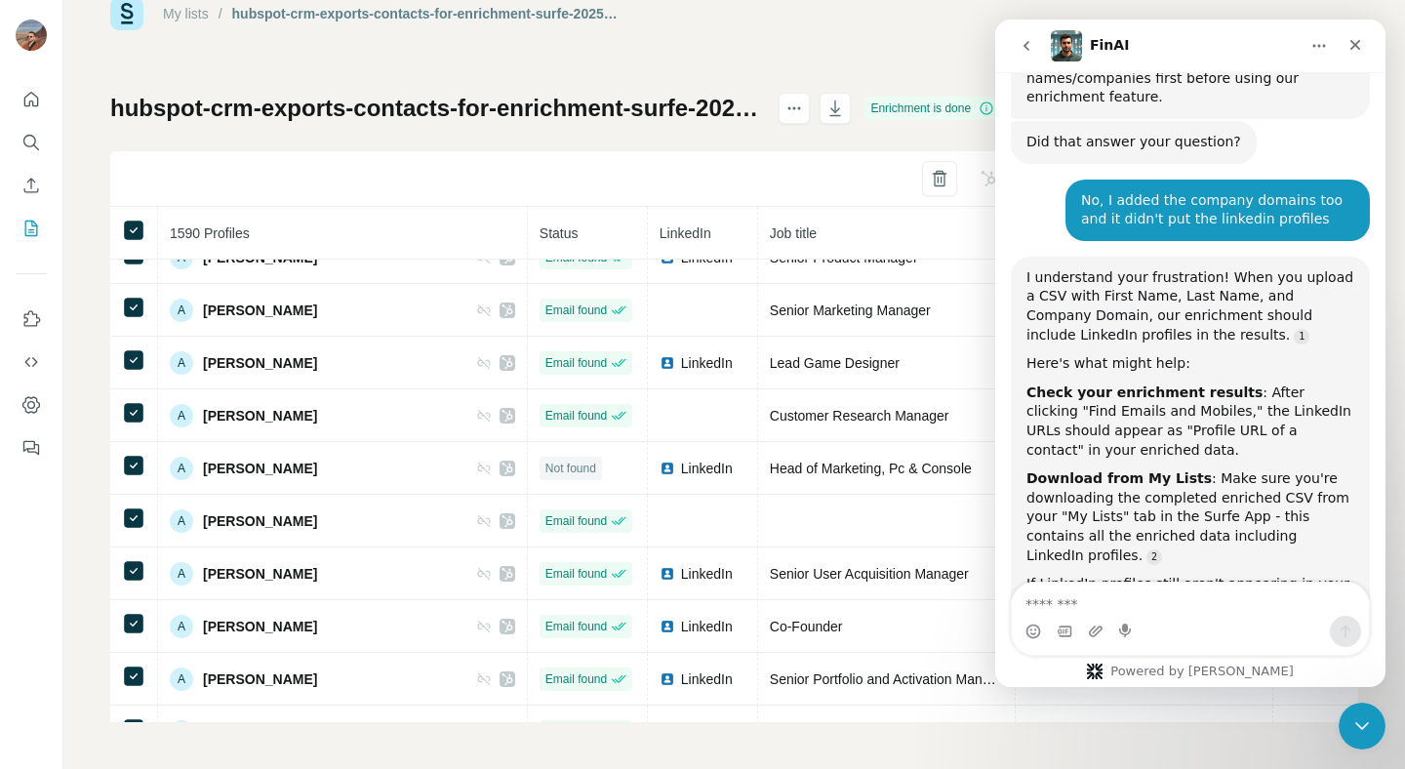
scroll to position [2412, 0]
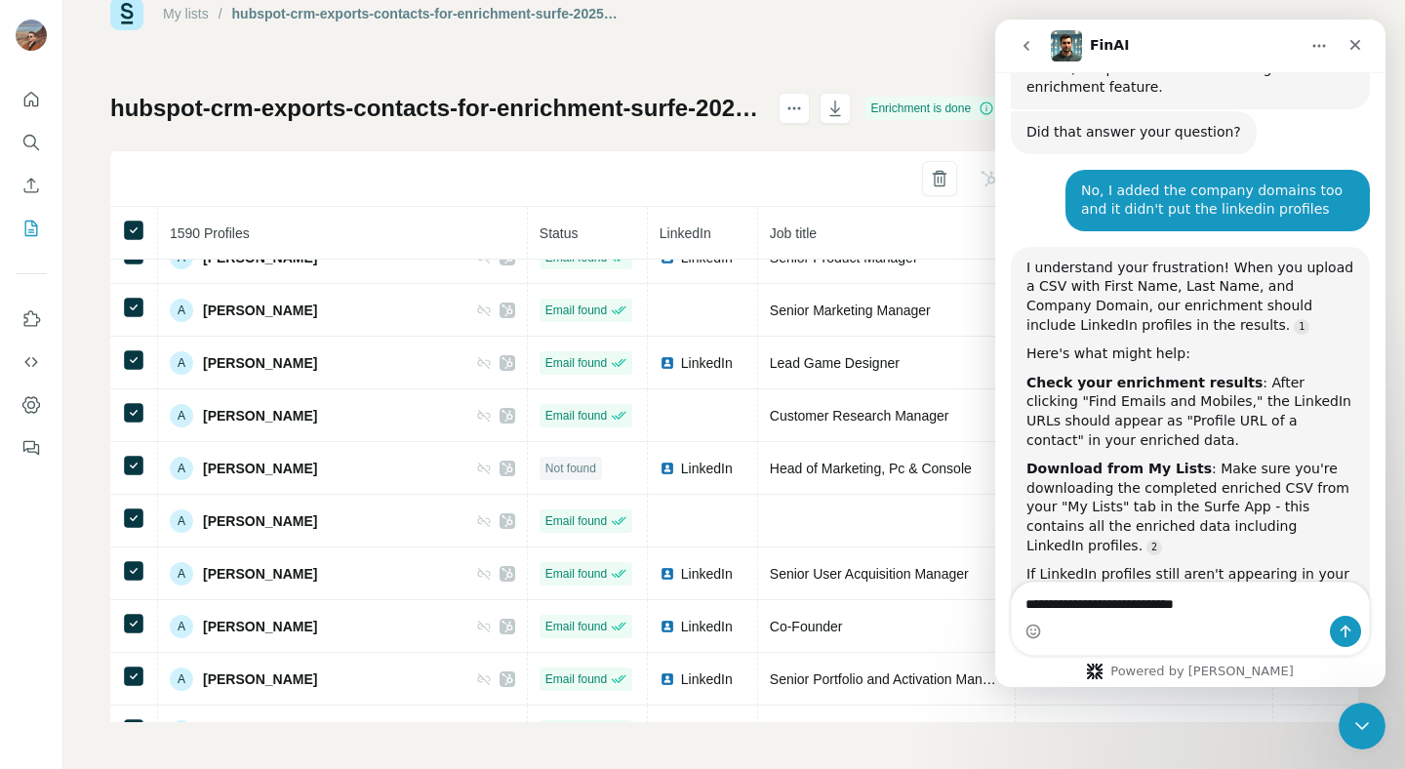
type textarea "**********"
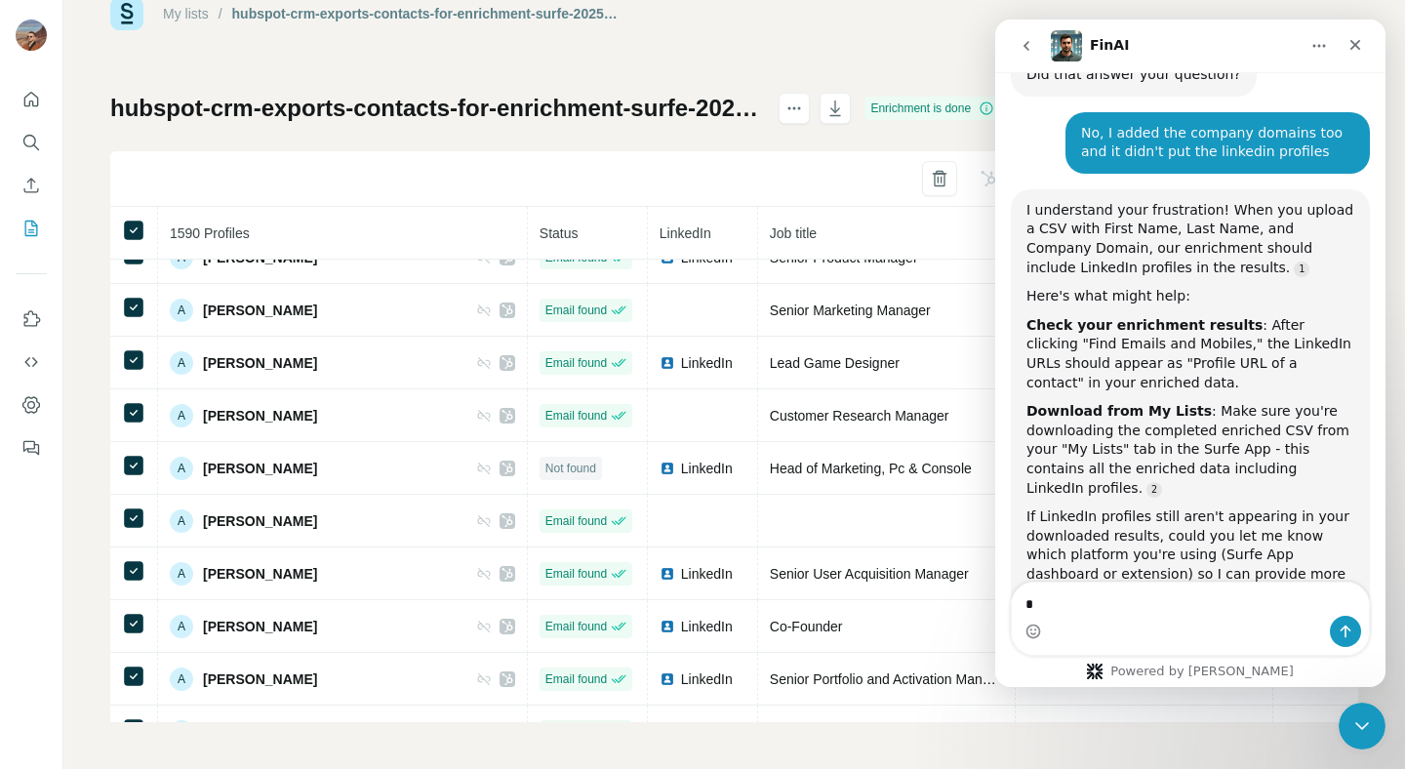
scroll to position [2533, 0]
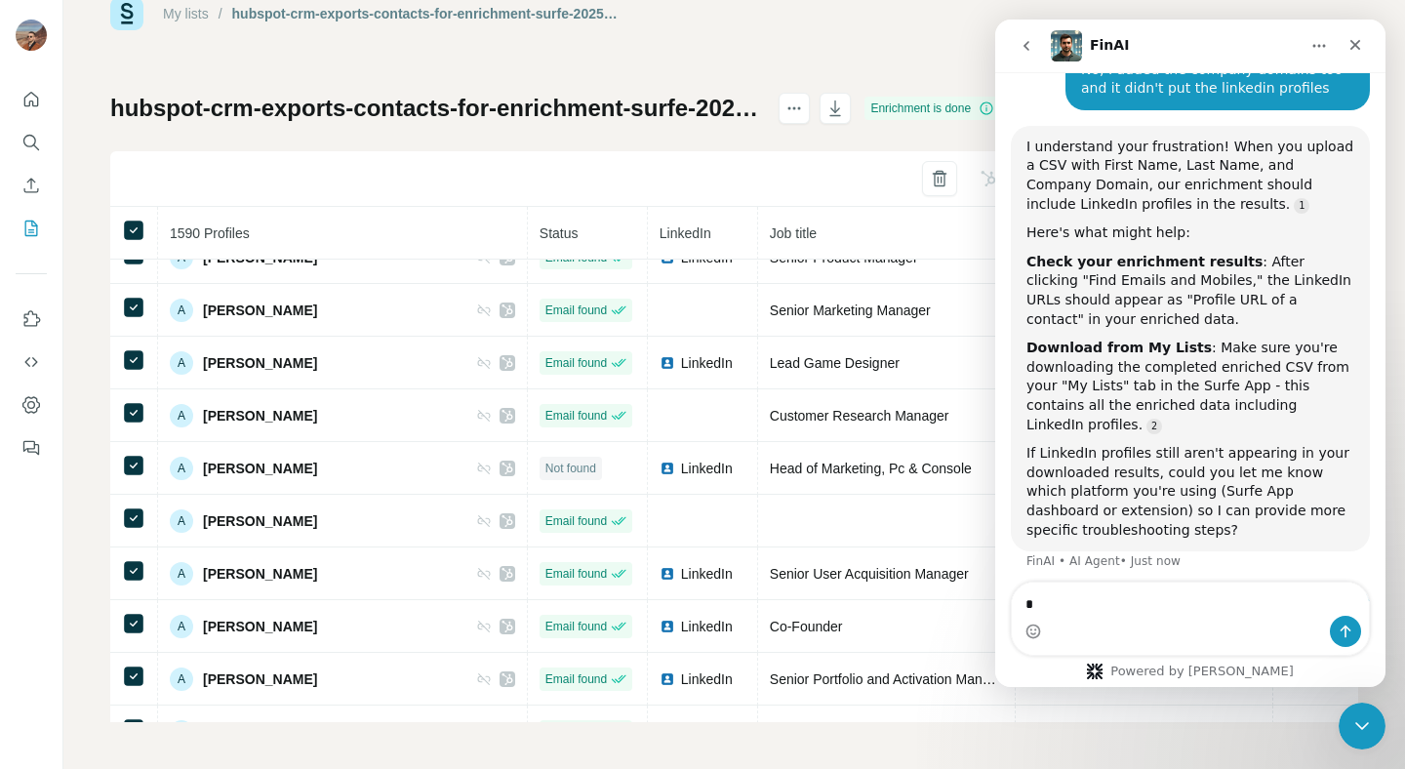
type textarea "*"
click at [1097, 616] on div "Intercom messenger" at bounding box center [1190, 631] width 357 height 31
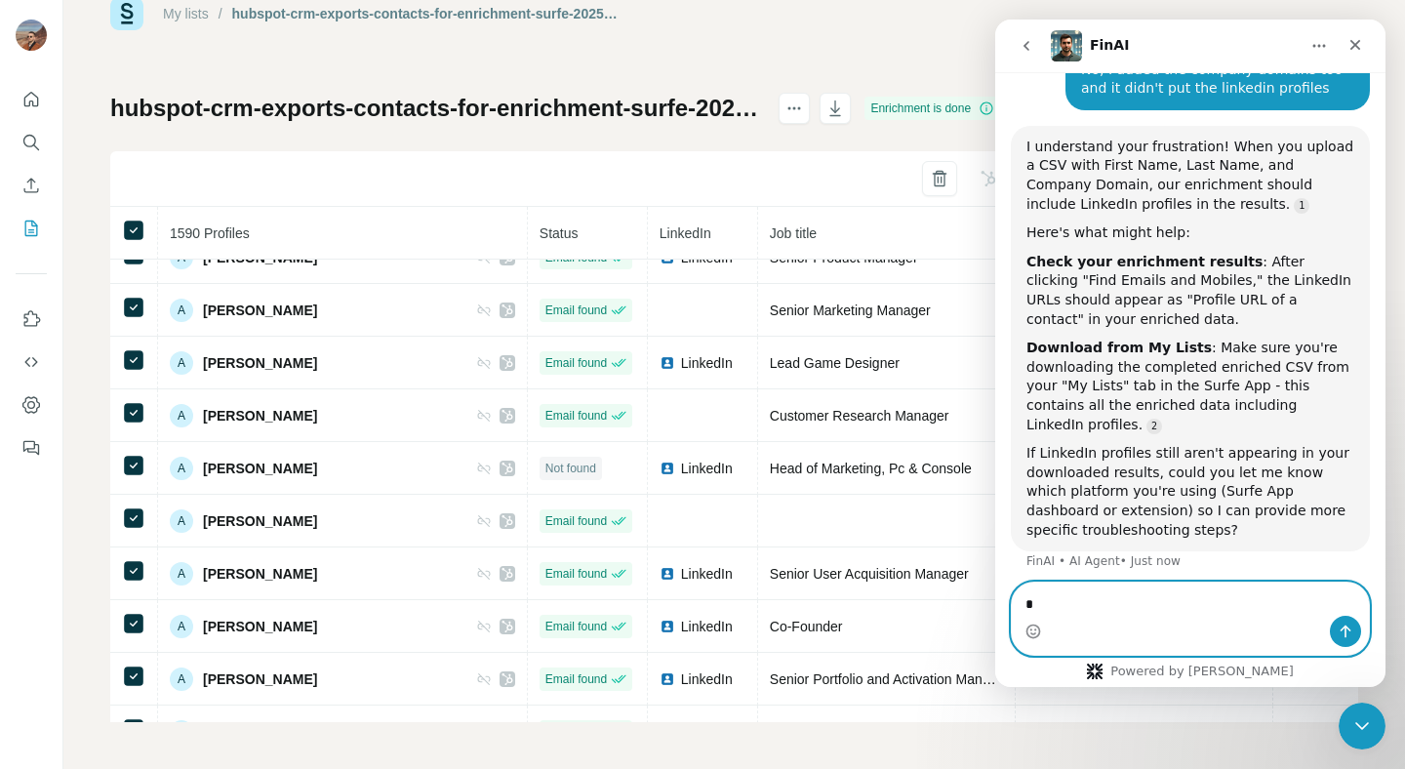
click at [1102, 608] on textarea "*" at bounding box center [1190, 598] width 357 height 33
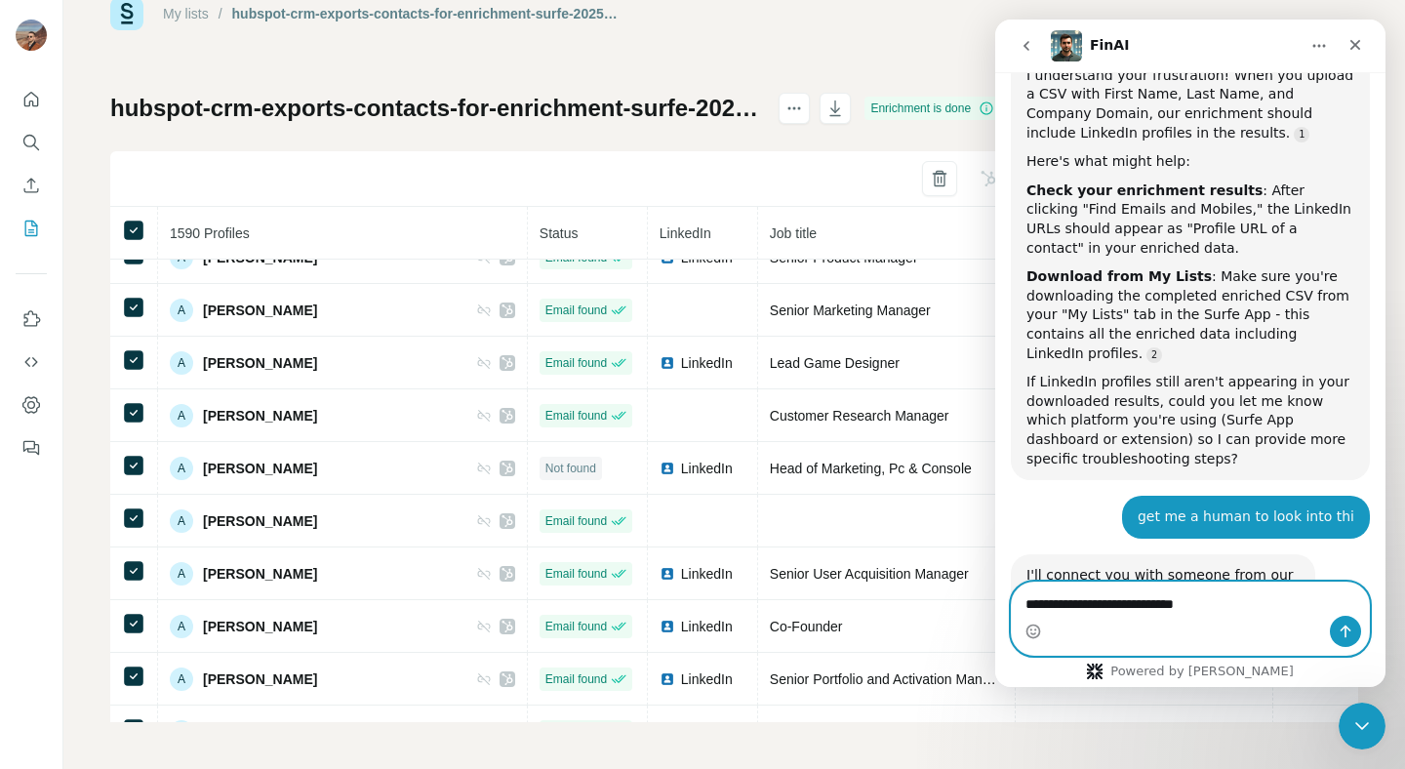
type textarea "**********"
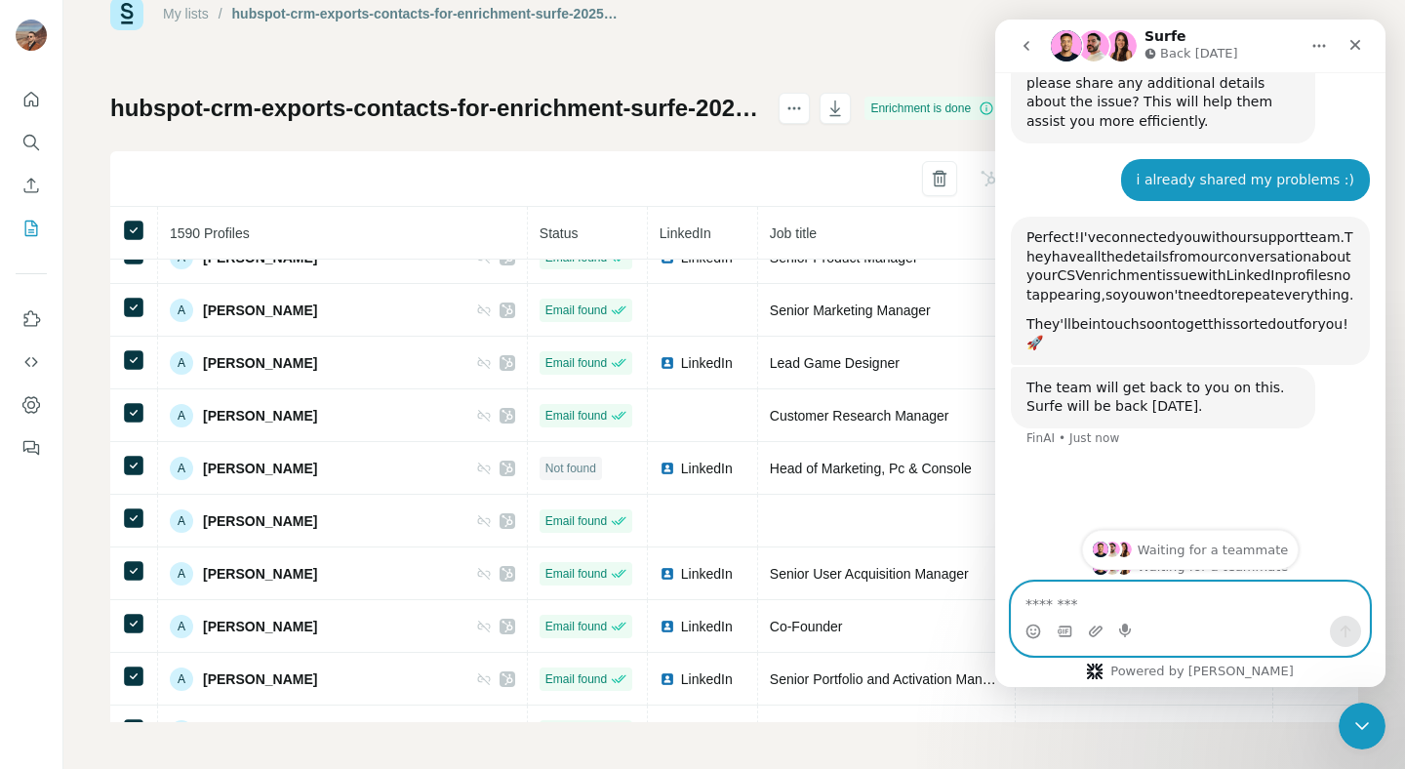
scroll to position [3138, 0]
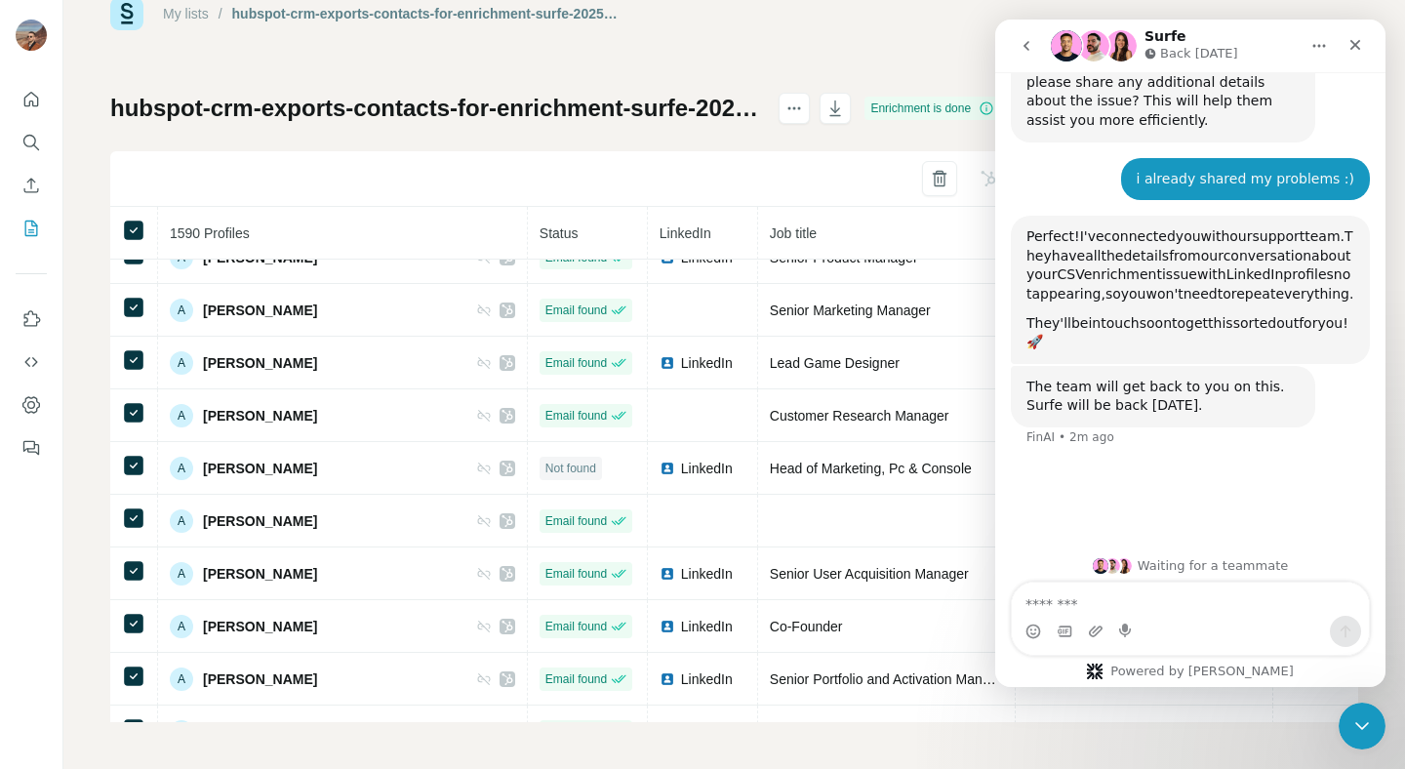
click at [273, 44] on div "My lists / hubspot-crm-exports-contacts-for-enrichment-surfe-2025-09-18-1 10,85…" at bounding box center [734, 359] width 1248 height 725
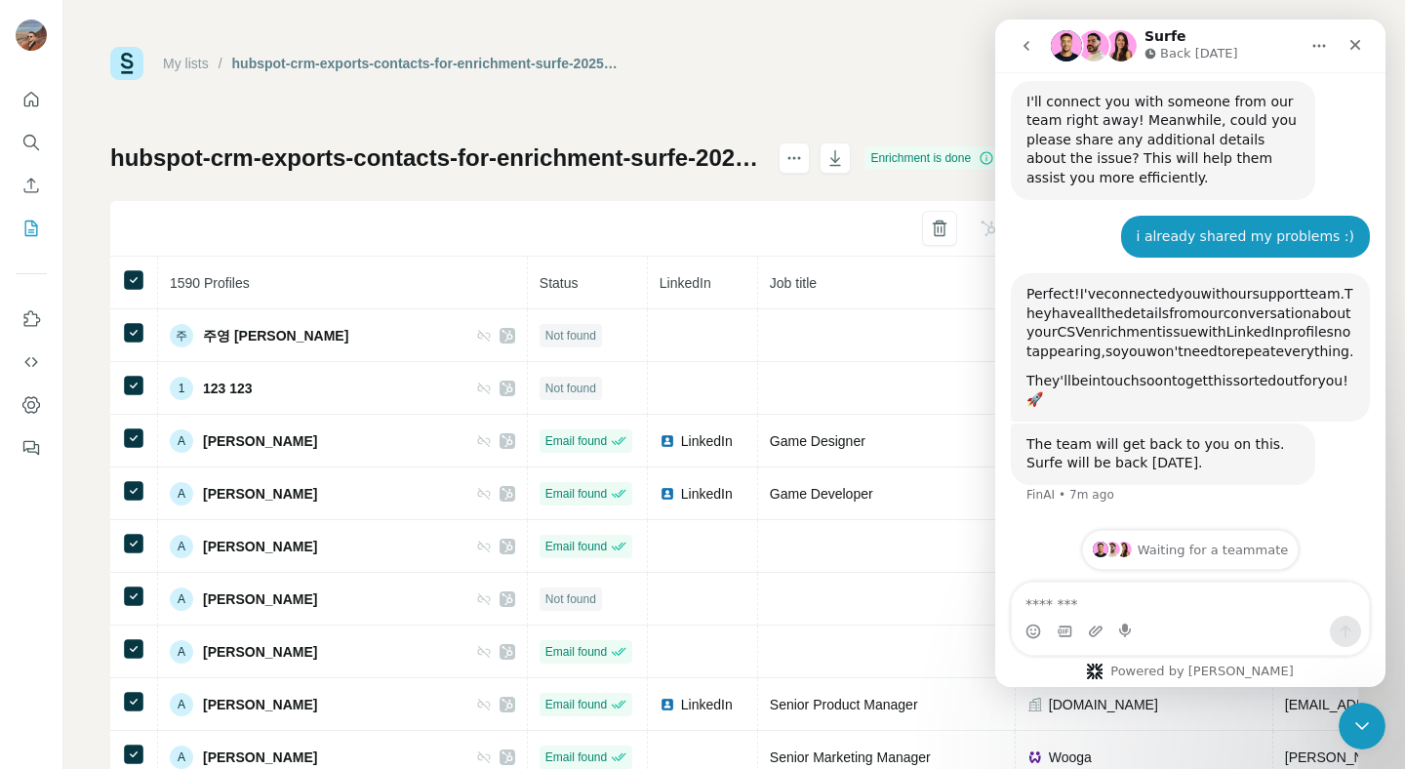
scroll to position [3149, 0]
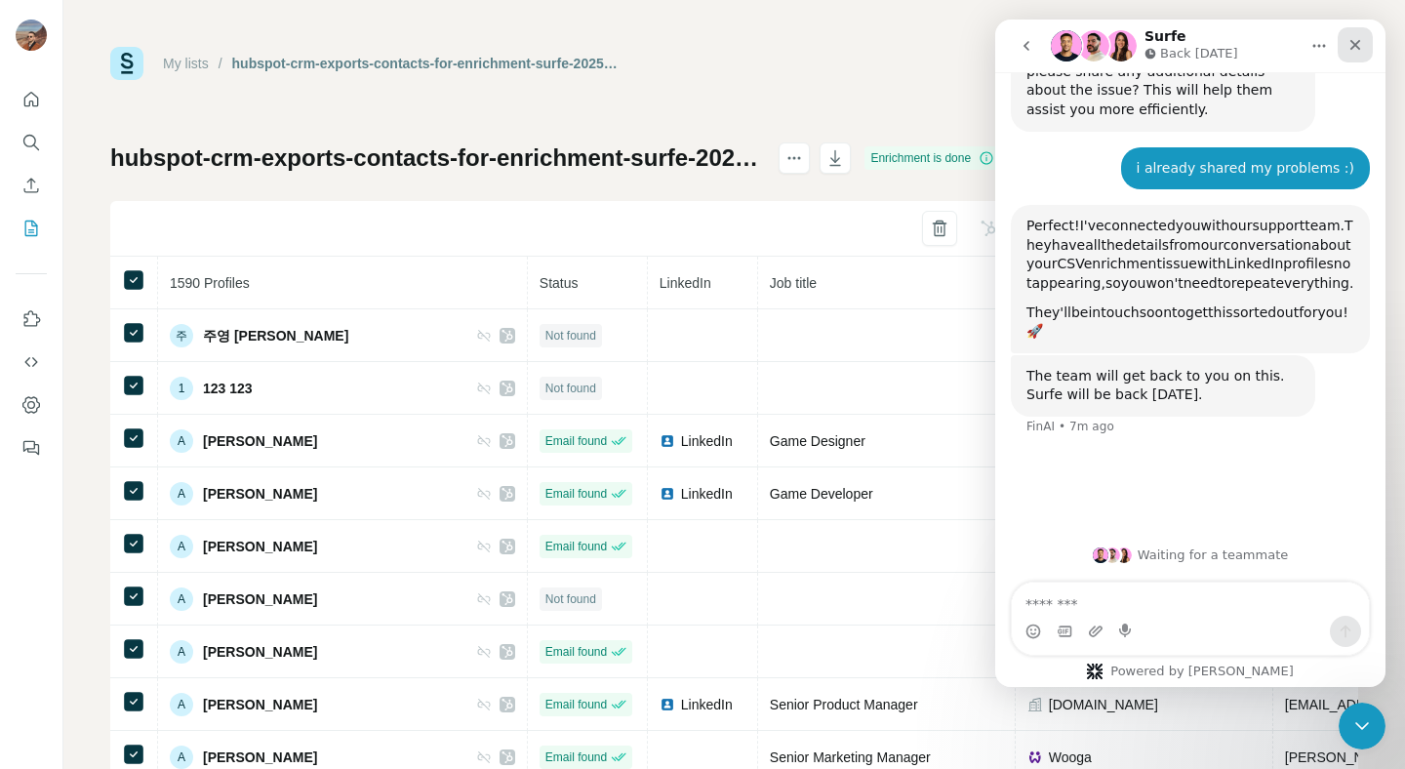
click at [1366, 48] on div "Close" at bounding box center [1354, 44] width 35 height 35
